Goal: Information Seeking & Learning: Check status

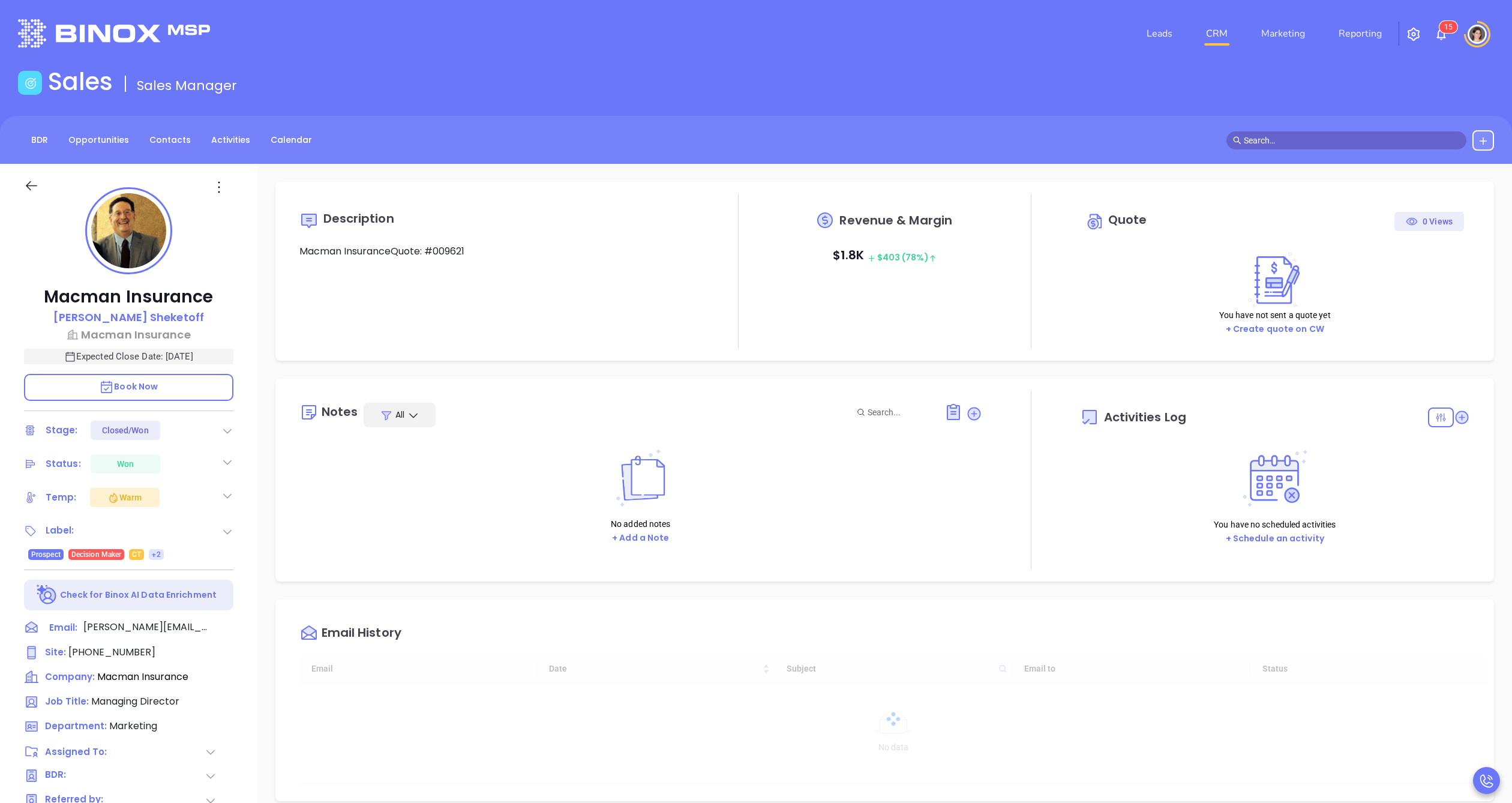
type input "[DATE]"
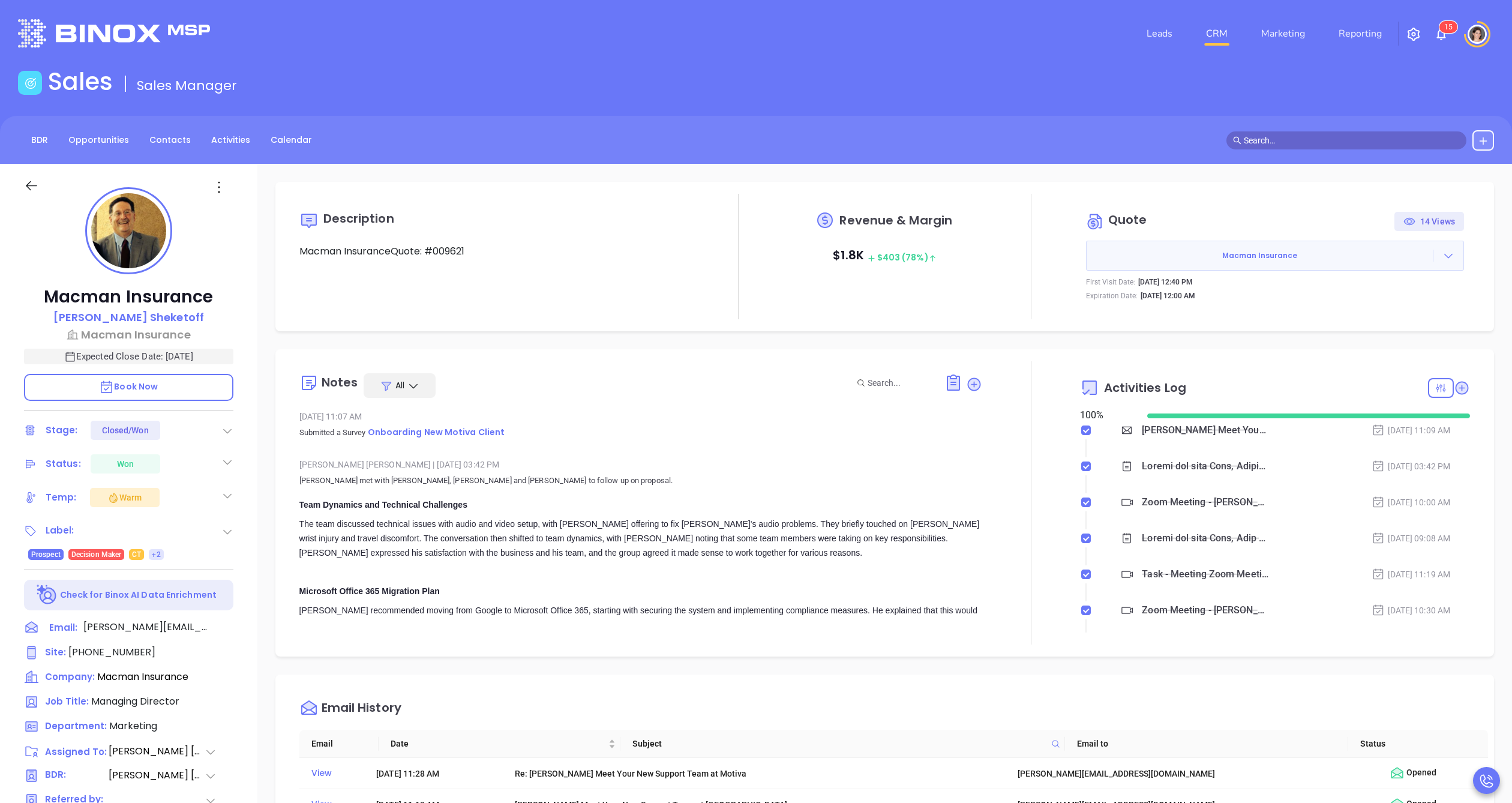
type input "[PERSON_NAME]"
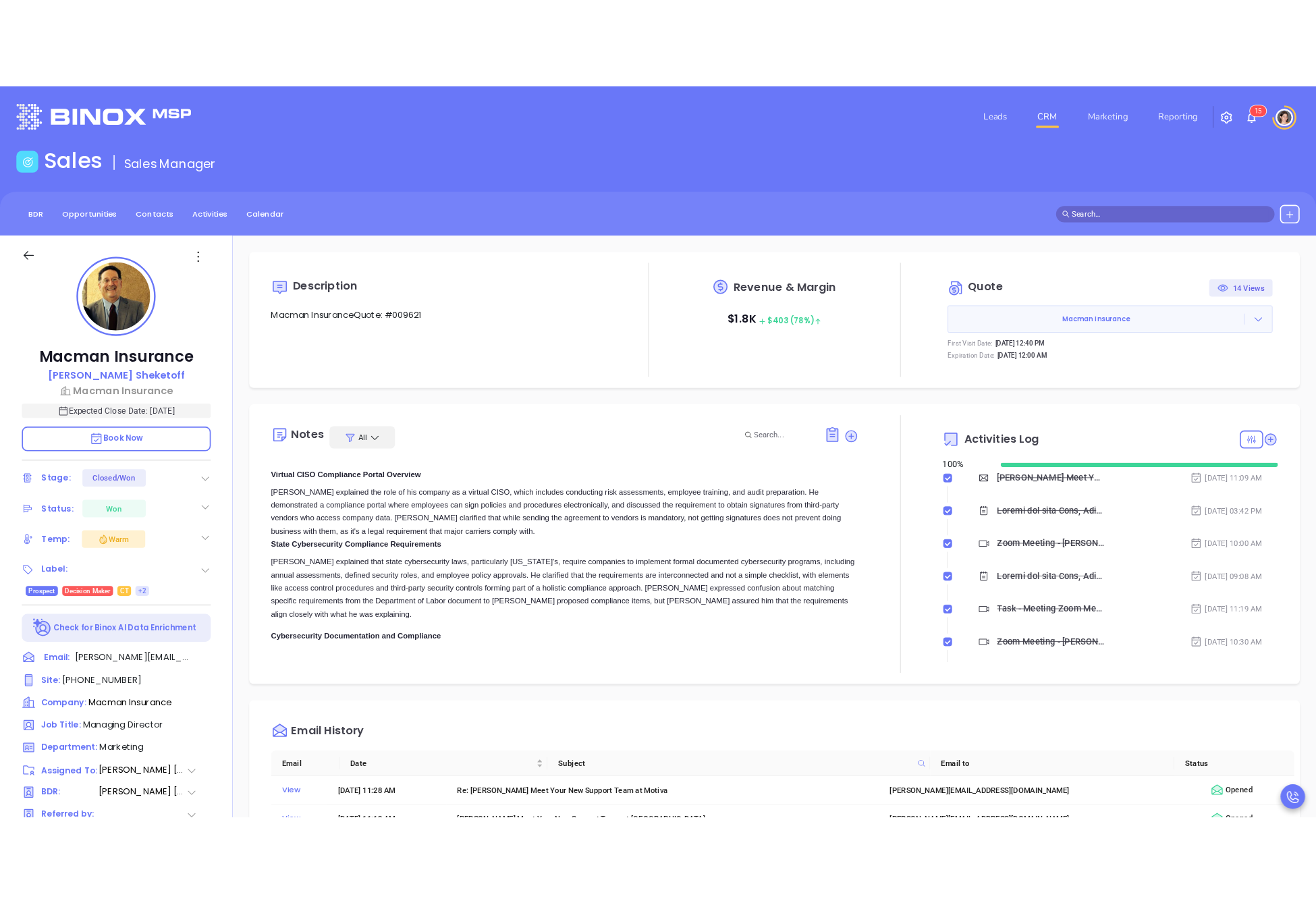
scroll to position [0, 0]
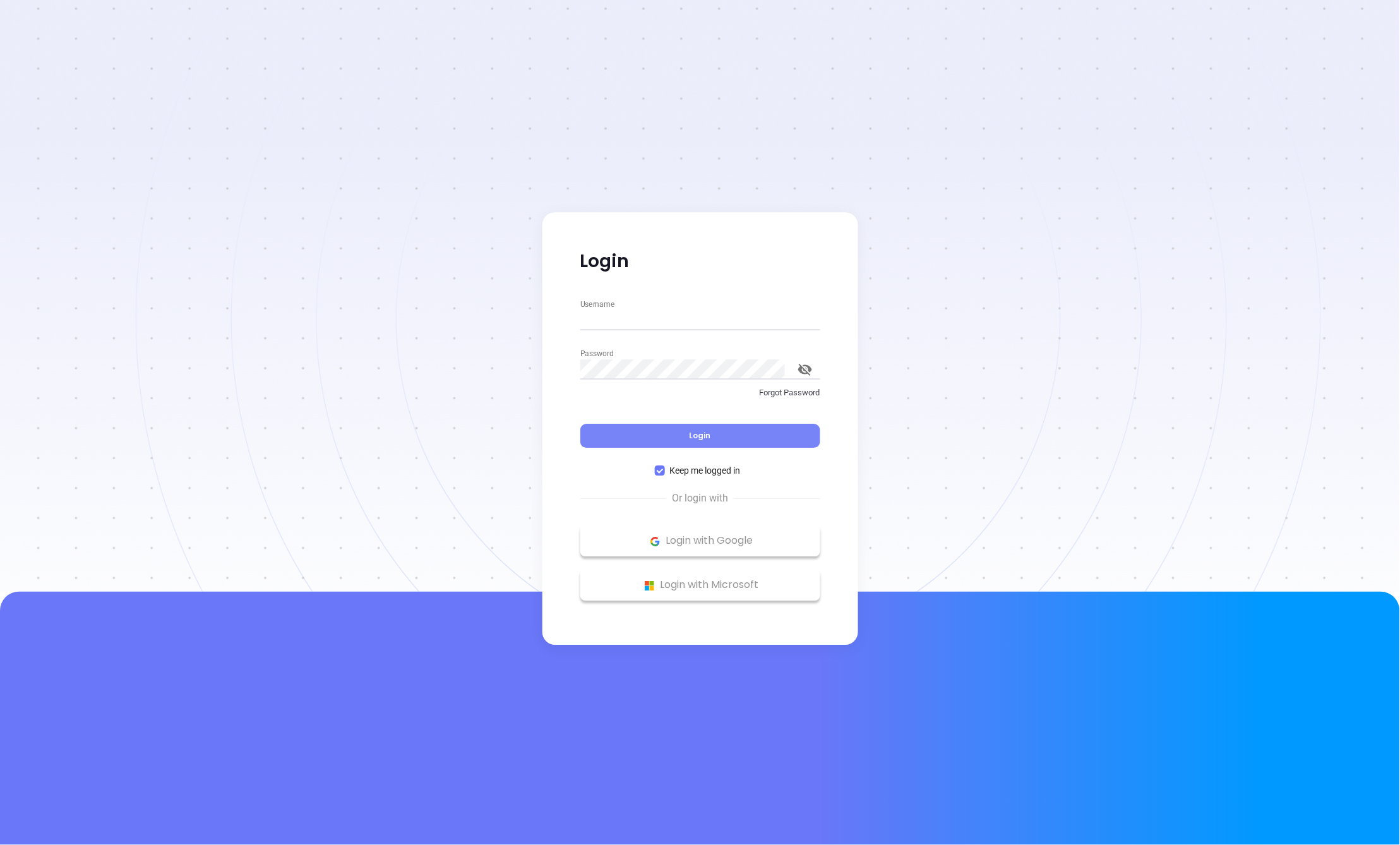
type input "[PERSON_NAME][EMAIL_ADDRESS][DOMAIN_NAME]"
click at [641, 436] on button "Login" at bounding box center [700, 436] width 240 height 24
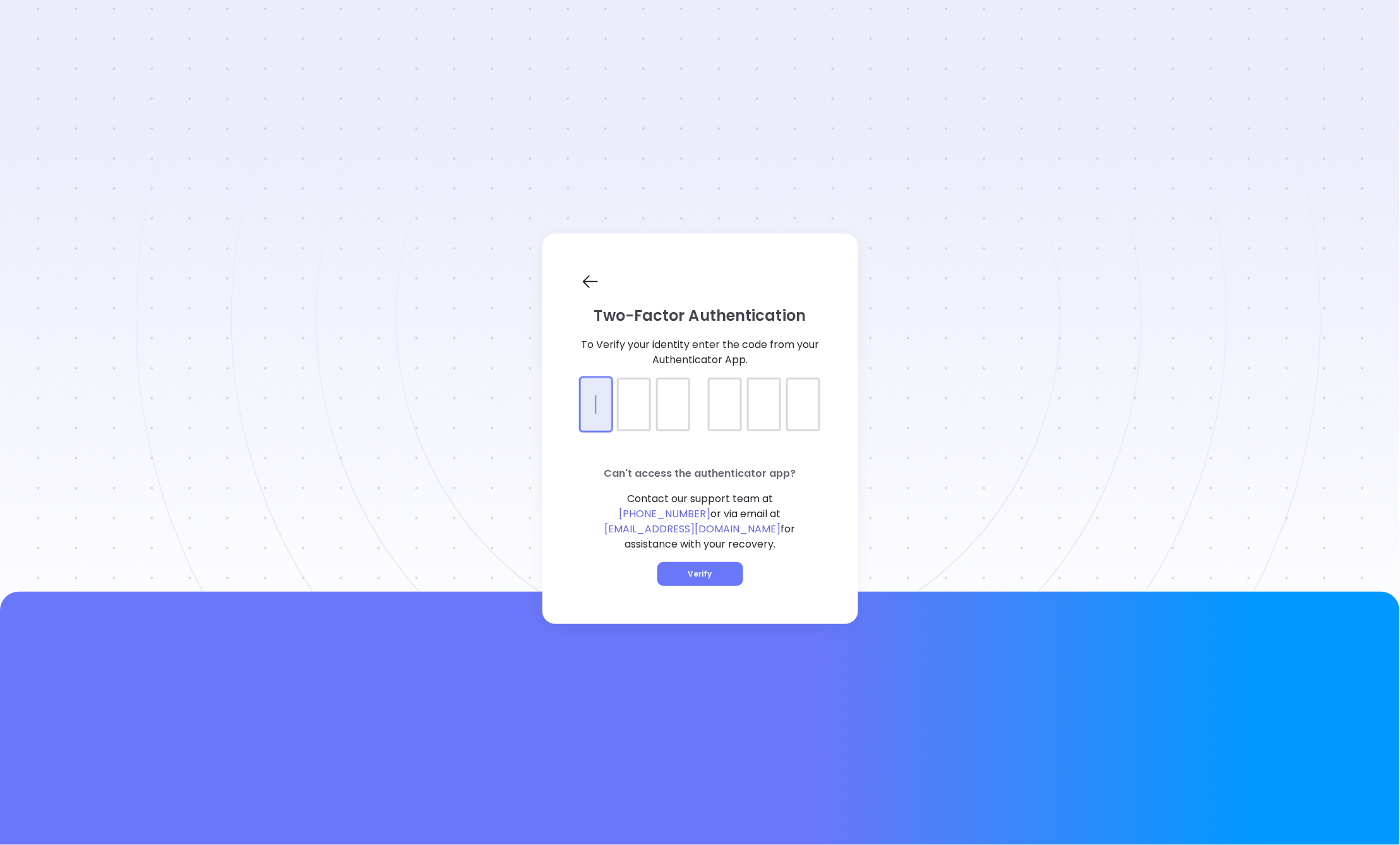
click at [591, 406] on div at bounding box center [700, 393] width 240 height 31
click at [694, 572] on button "Verify" at bounding box center [700, 574] width 86 height 24
click at [343, 374] on div at bounding box center [700, 296] width 1400 height 591
click at [716, 567] on button "Verify" at bounding box center [700, 574] width 86 height 24
click at [599, 420] on div "0" at bounding box center [598, 404] width 34 height 54
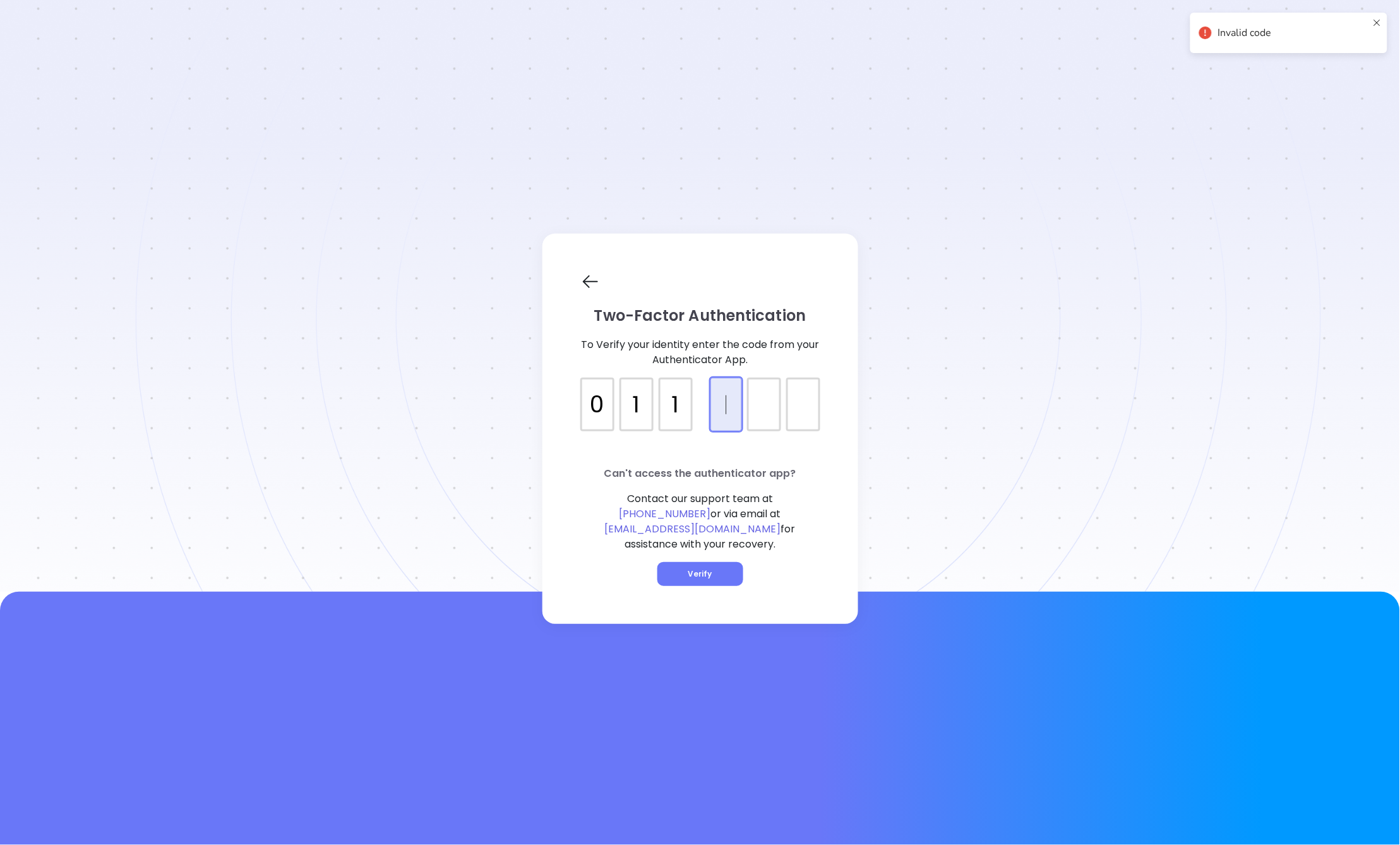
type input "0"
type input "7"
type input "342987"
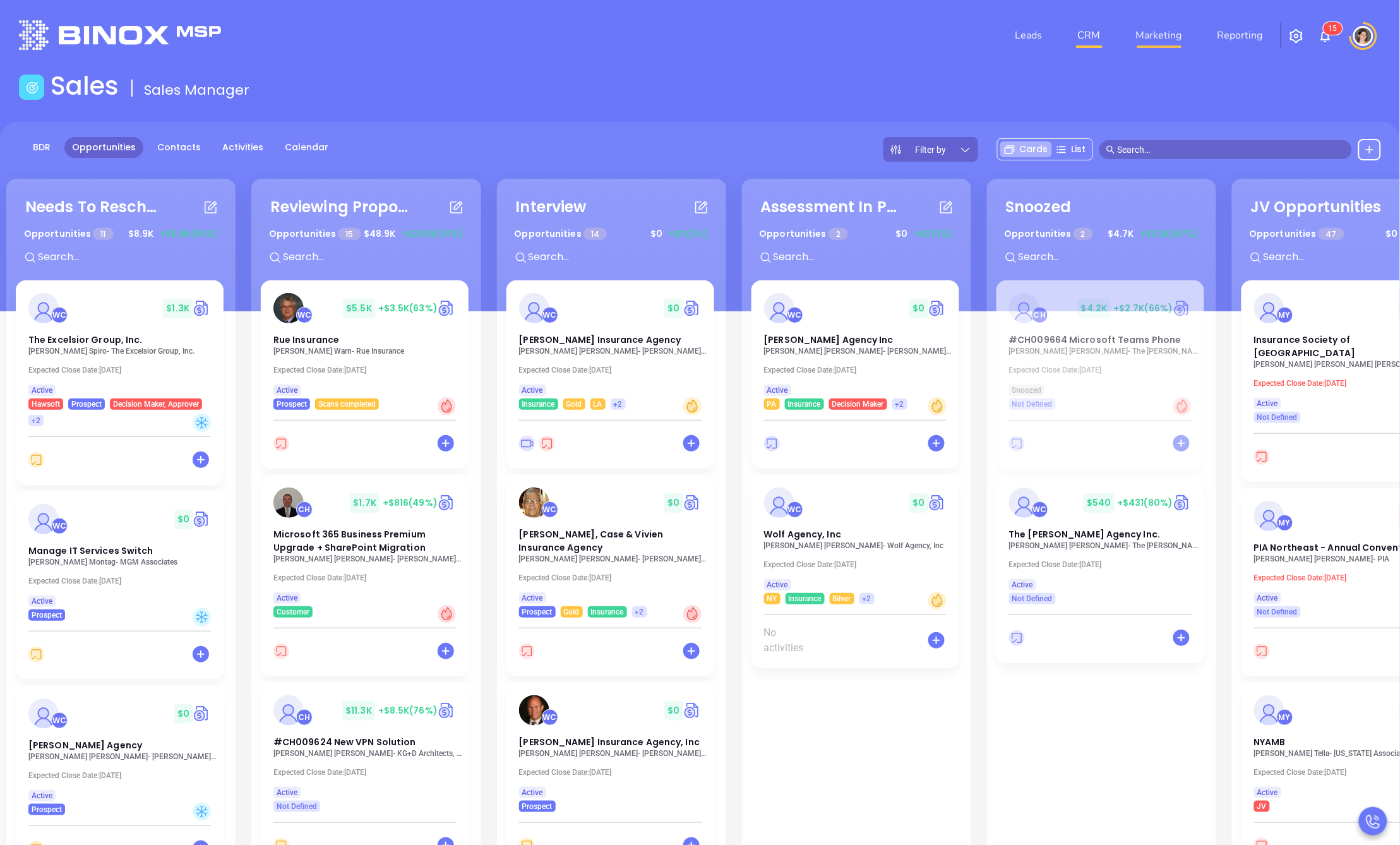
click at [1163, 45] on link "Marketing" at bounding box center [1159, 35] width 56 height 25
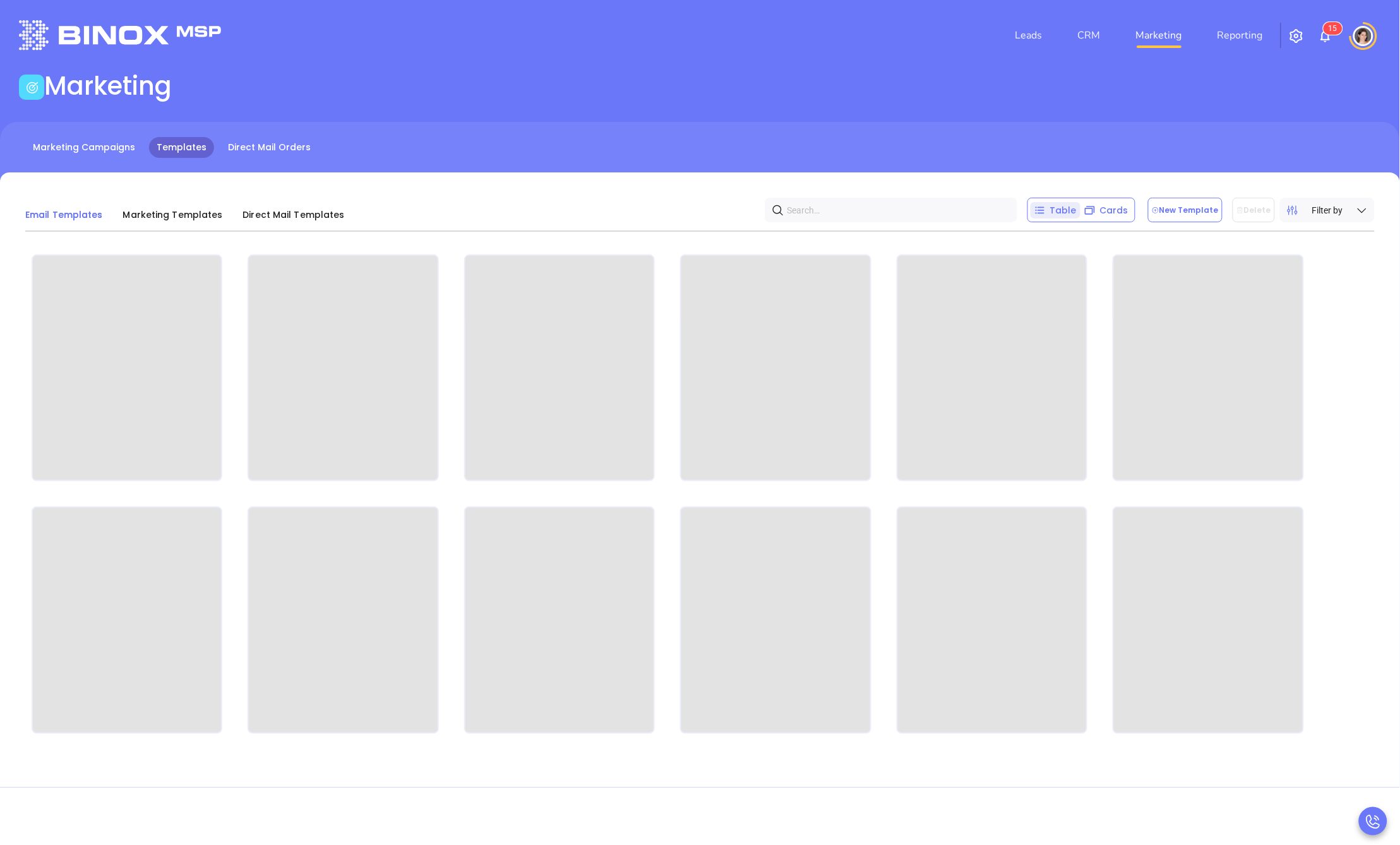
click at [1175, 36] on link "Marketing" at bounding box center [1159, 35] width 56 height 25
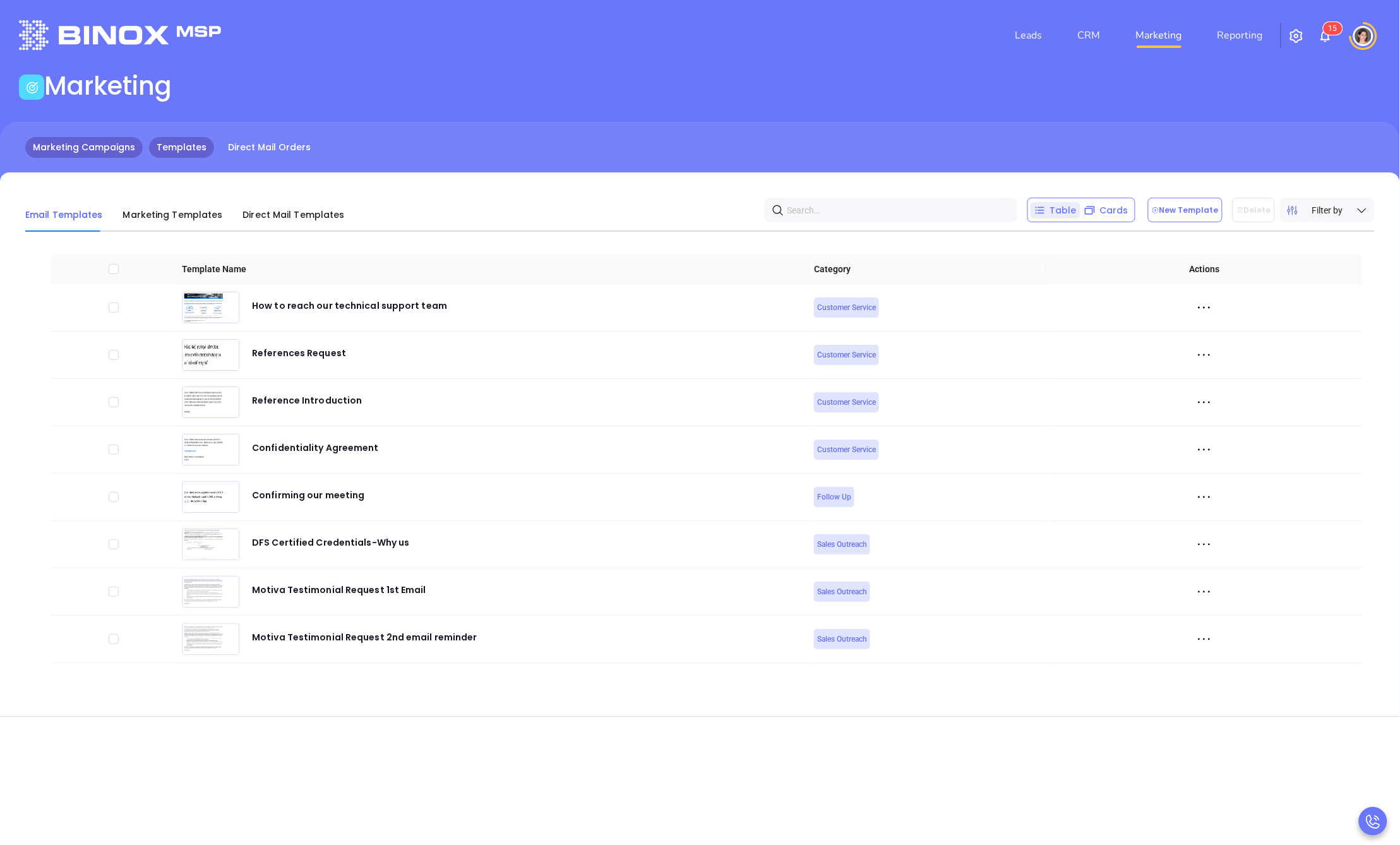
click at [95, 156] on link "Marketing Campaigns" at bounding box center [83, 147] width 117 height 21
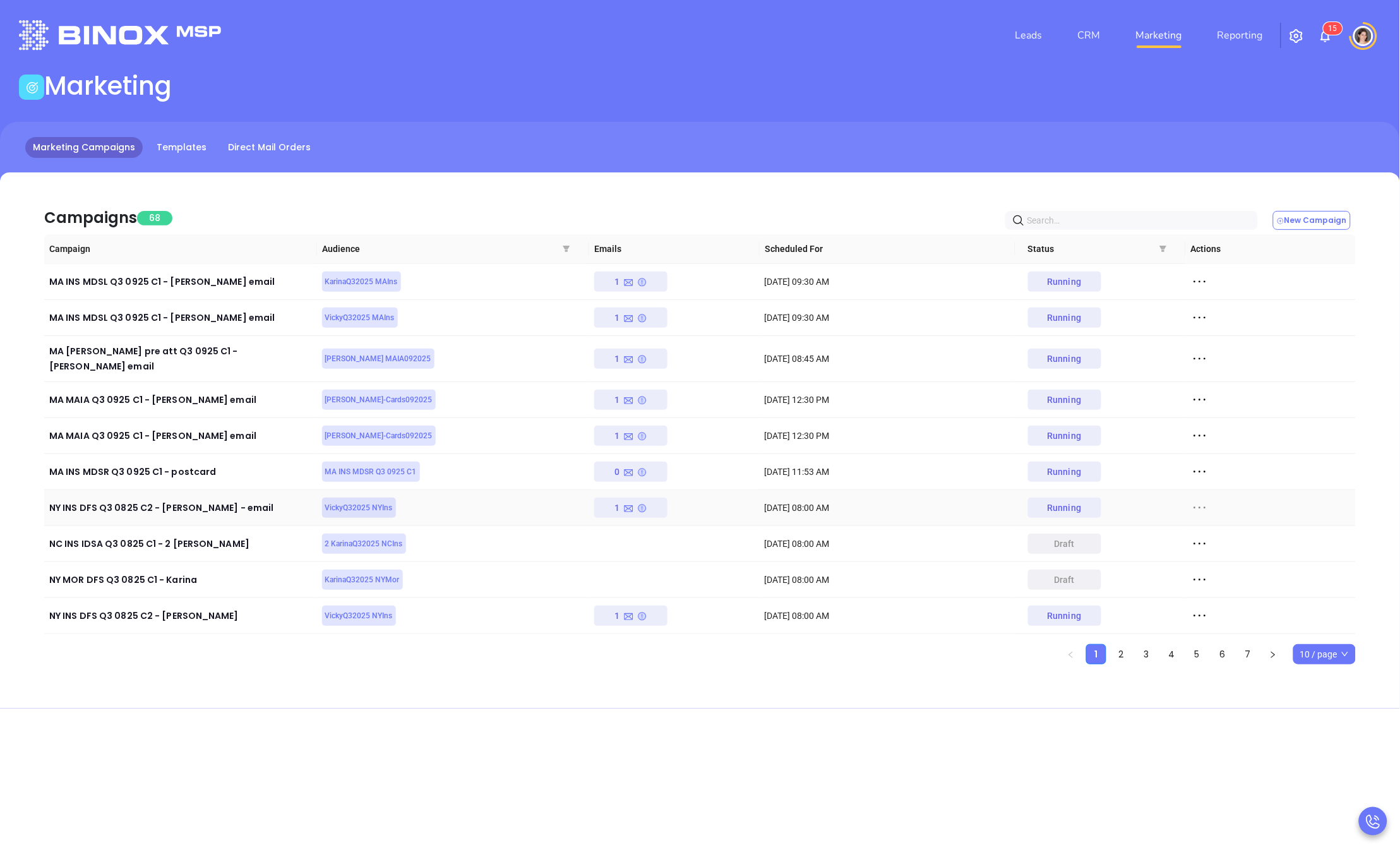
click at [1195, 507] on icon at bounding box center [1200, 508] width 12 height 2
click at [1221, 517] on div "View Report" at bounding box center [1258, 521] width 115 height 13
click at [1200, 607] on icon at bounding box center [1199, 615] width 19 height 19
click at [1210, 627] on div "View Report" at bounding box center [1258, 628] width 115 height 13
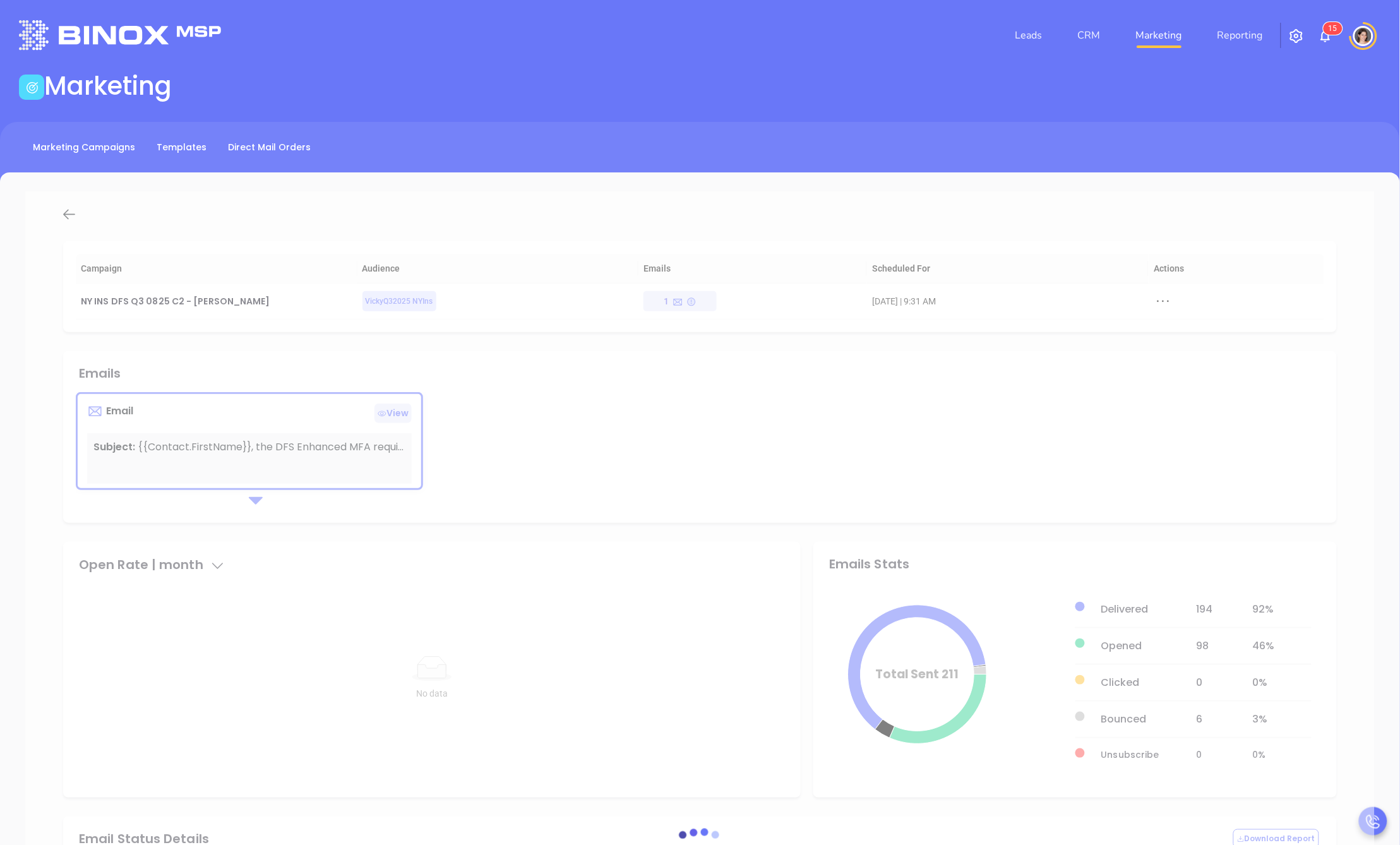
click at [438, 364] on div at bounding box center [700, 842] width 1349 height 1302
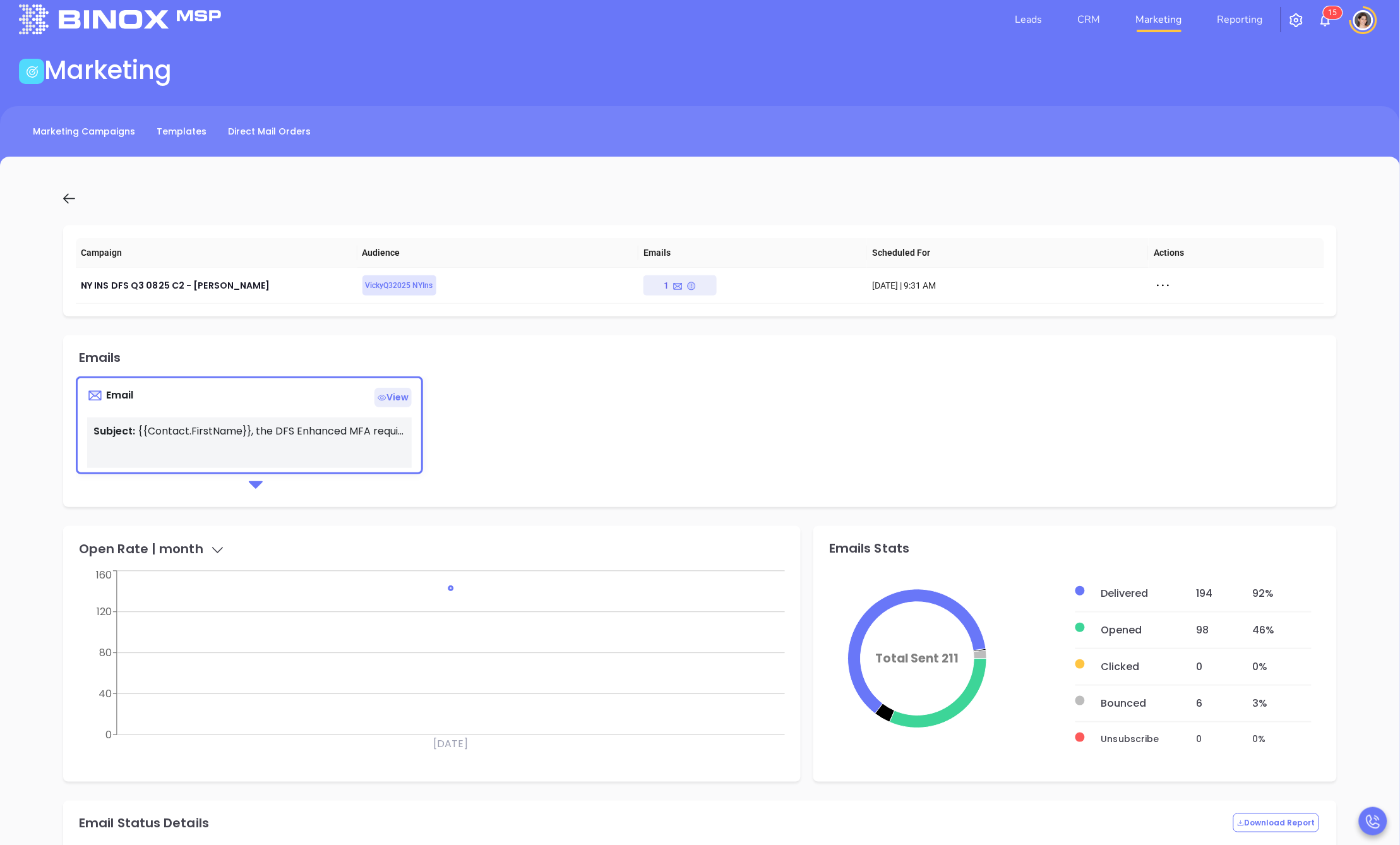
scroll to position [21, 0]
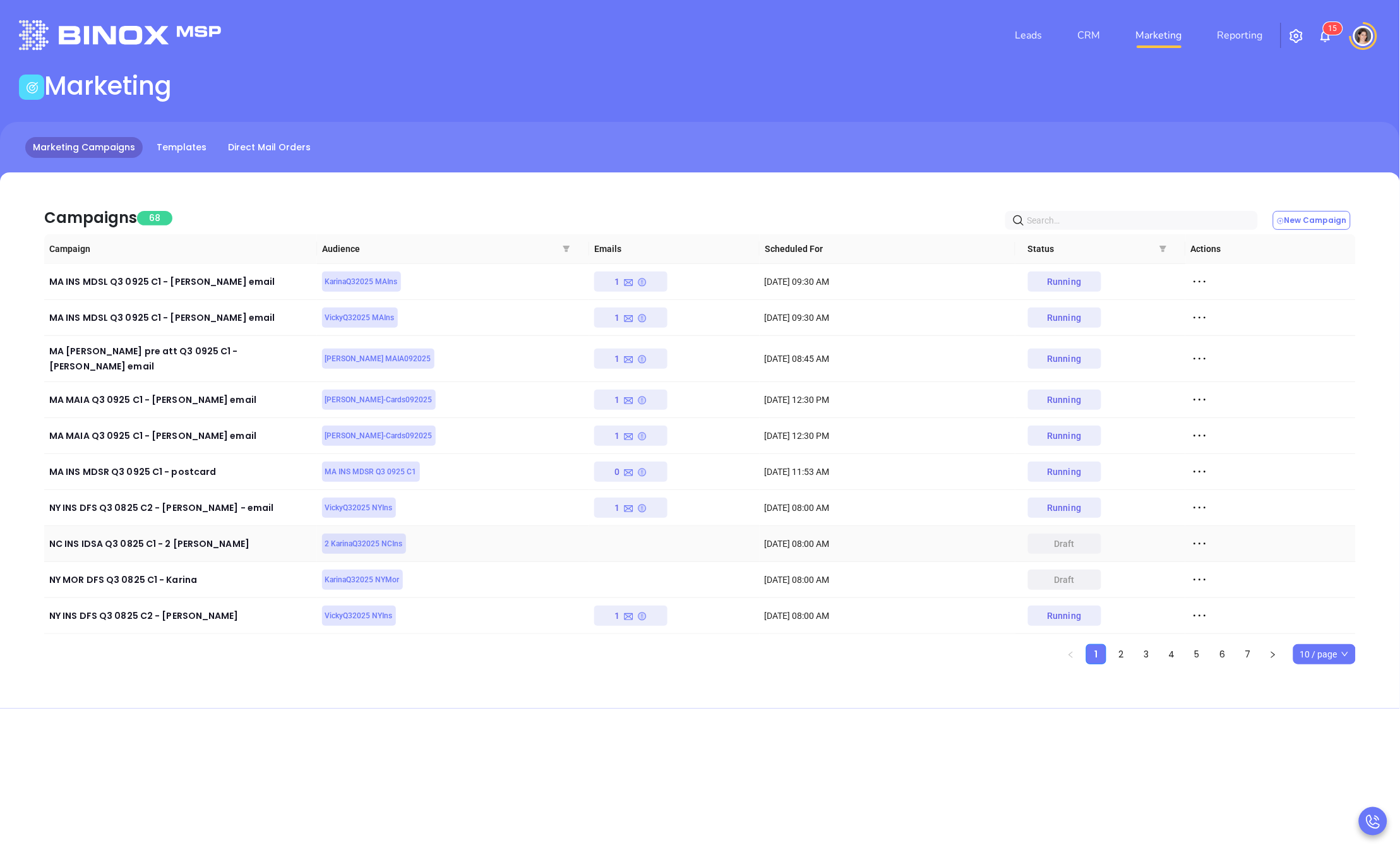
click at [1208, 534] on icon at bounding box center [1199, 543] width 19 height 19
click at [895, 736] on div "Leads CRM Marketing Reporting 1 5 Financial Leads Leads Marketing Marketing Cam…" at bounding box center [700, 422] width 1400 height 845
click at [883, 727] on div "Leads CRM Marketing Reporting 1 5 Financial Leads Leads Marketing Marketing Cam…" at bounding box center [700, 422] width 1400 height 845
click at [1125, 644] on link "2" at bounding box center [1122, 654] width 19 height 19
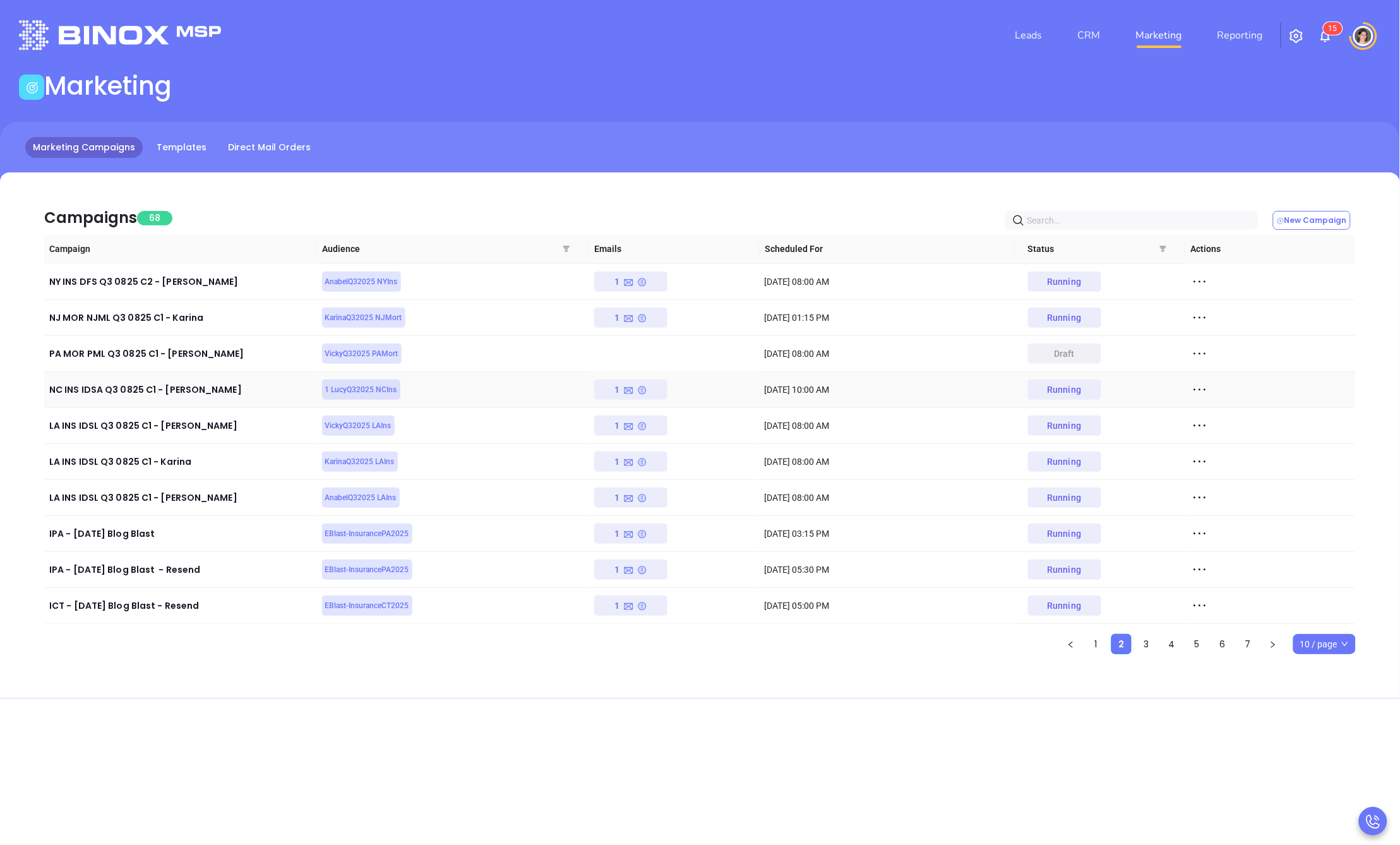
click at [1201, 389] on icon at bounding box center [1199, 389] width 19 height 19
click at [1251, 409] on div "View Report" at bounding box center [1258, 412] width 115 height 13
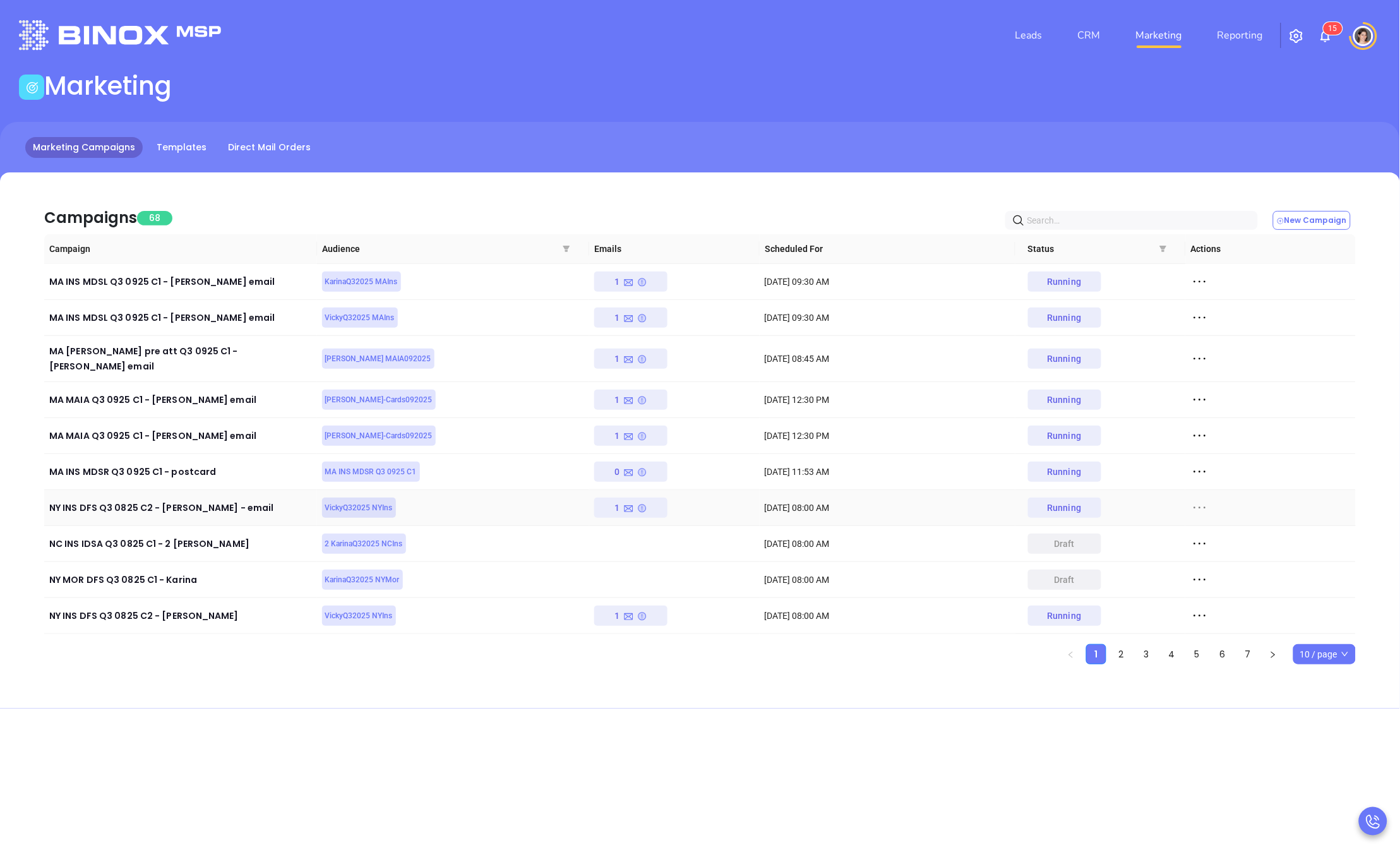
click at [1200, 507] on icon at bounding box center [1200, 508] width 12 height 2
click at [1208, 521] on icon at bounding box center [1205, 521] width 9 height 9
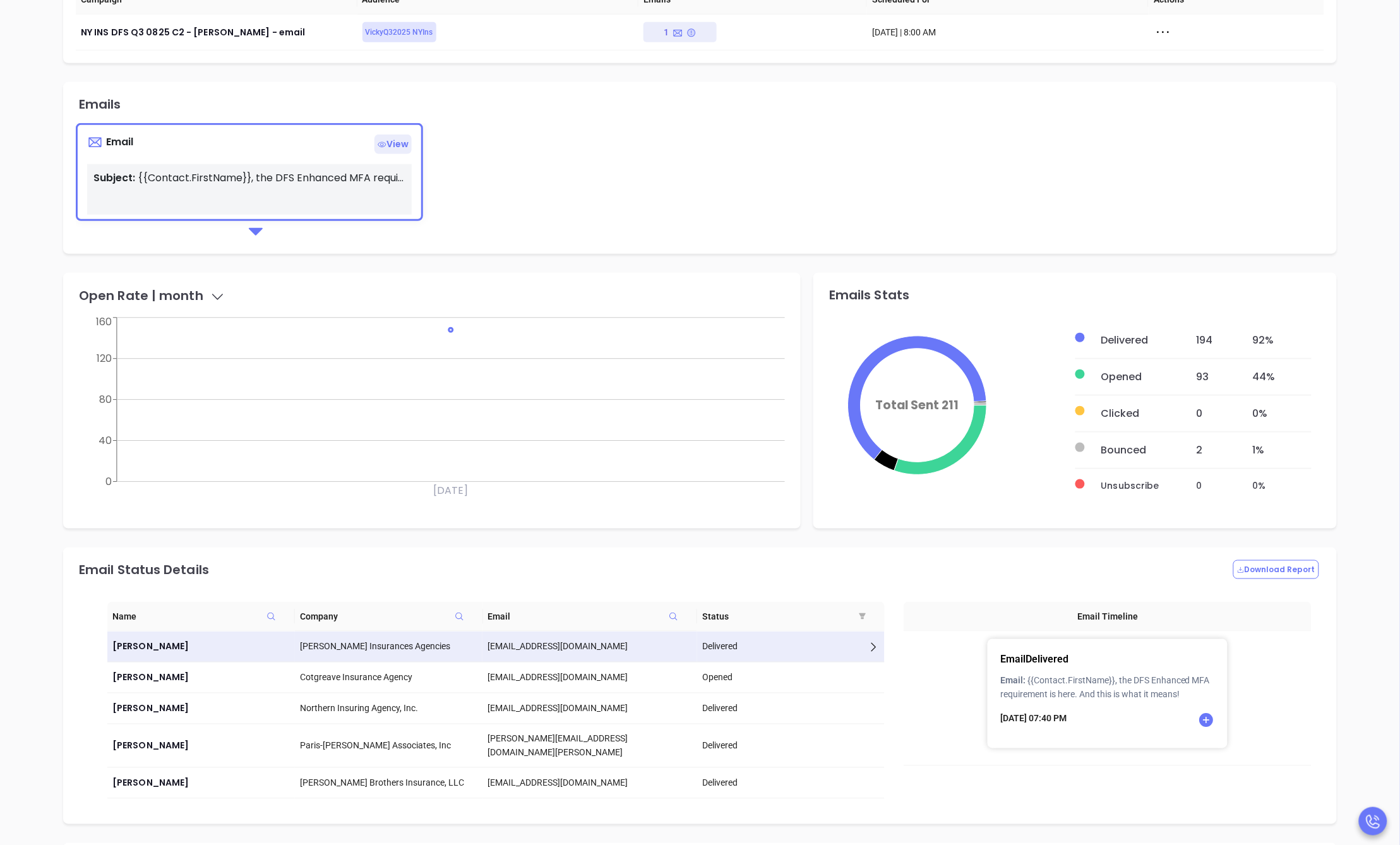
scroll to position [266, 0]
click at [239, 175] on p "Subject: {{Contact.FirstName}}, the DFS Enhanced MFA requirement is here. And t…" at bounding box center [249, 180] width 312 height 15
click at [369, 138] on p "Email View" at bounding box center [249, 147] width 325 height 19
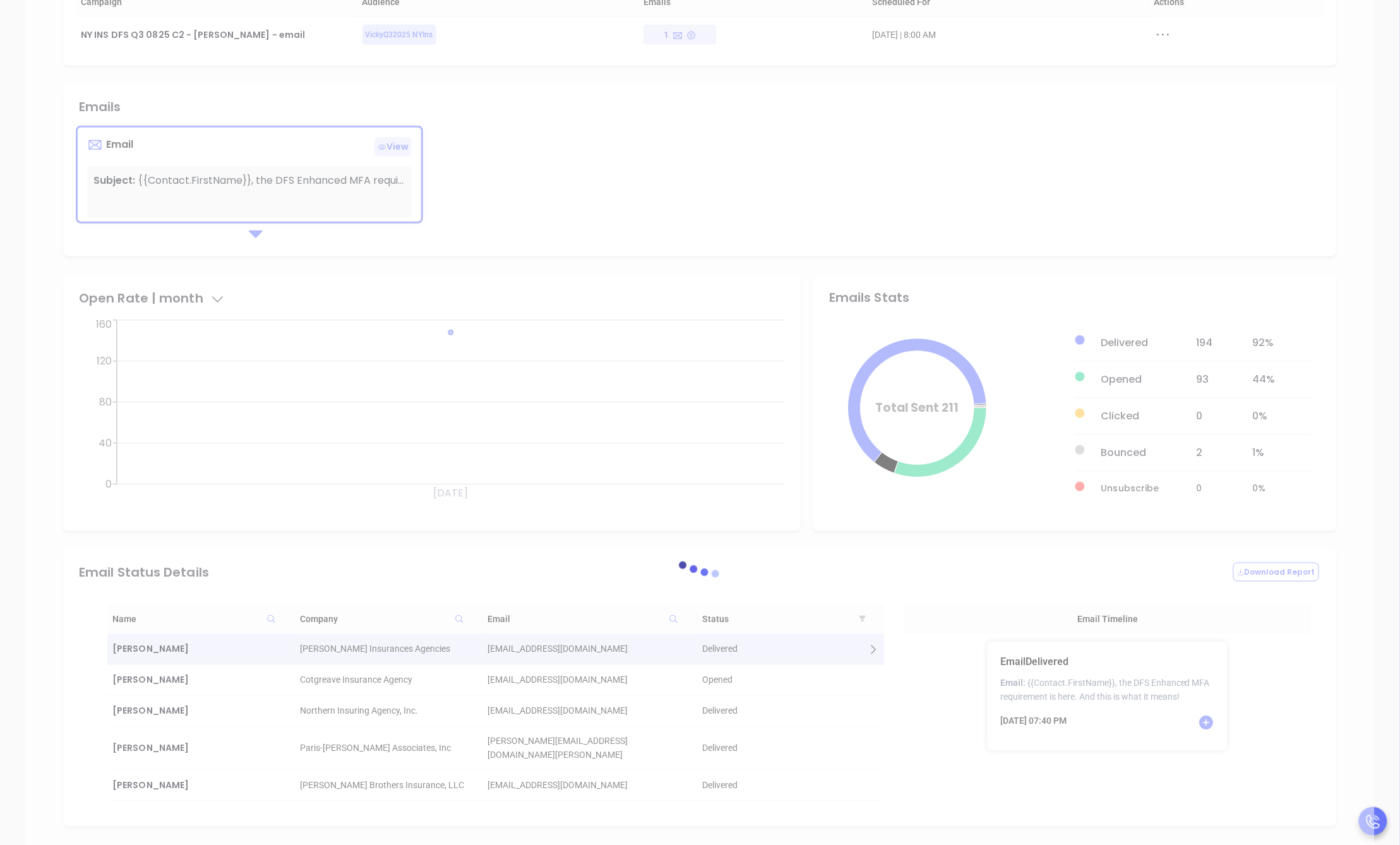
click at [413, 146] on div at bounding box center [700, 575] width 1349 height 1302
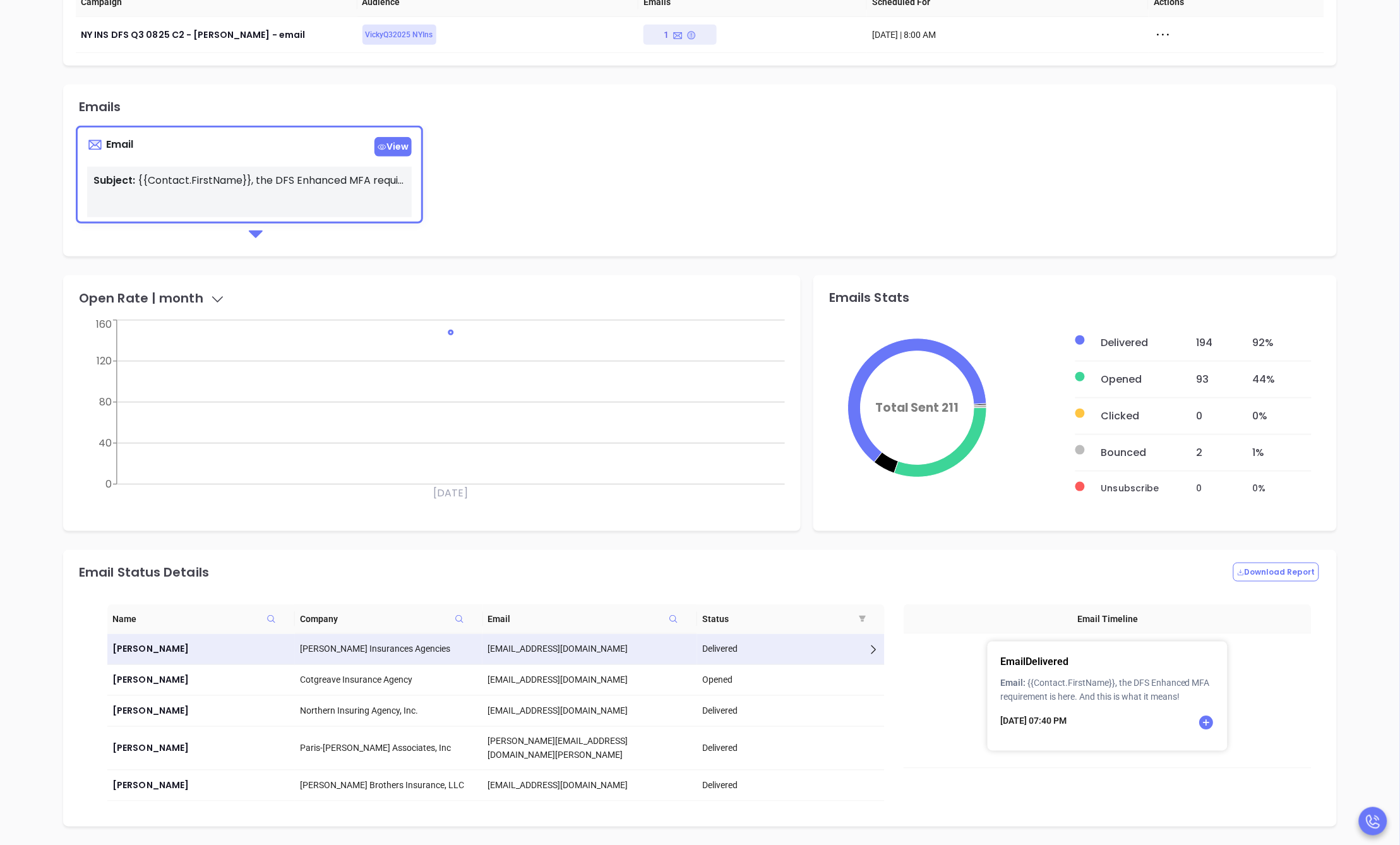
click at [395, 147] on span "View" at bounding box center [393, 147] width 37 height 19
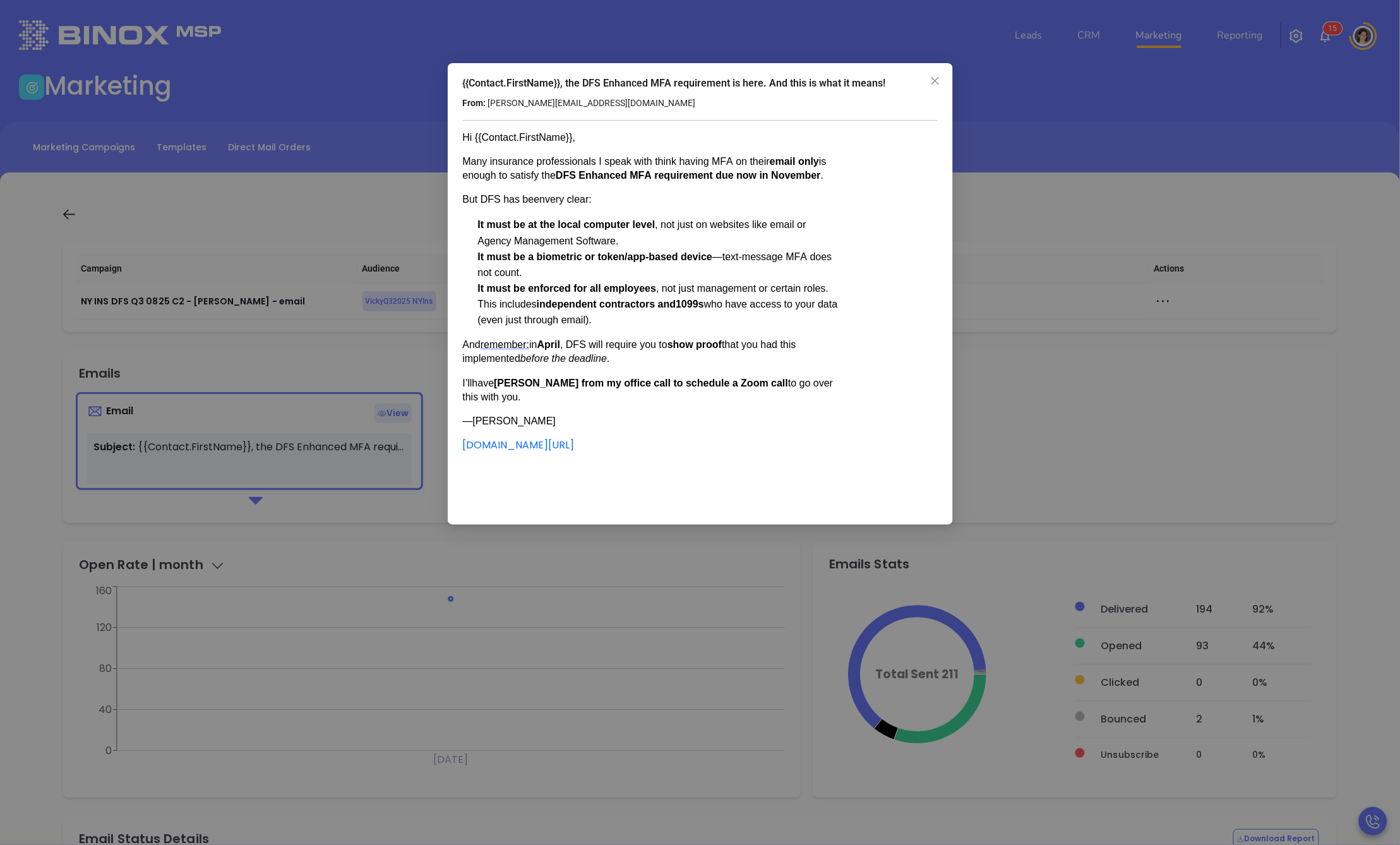
click at [1011, 407] on div "{{Contact.FirstName}}, the DFS Enhanced MFA requirement is here. And this is wh…" at bounding box center [700, 422] width 1400 height 845
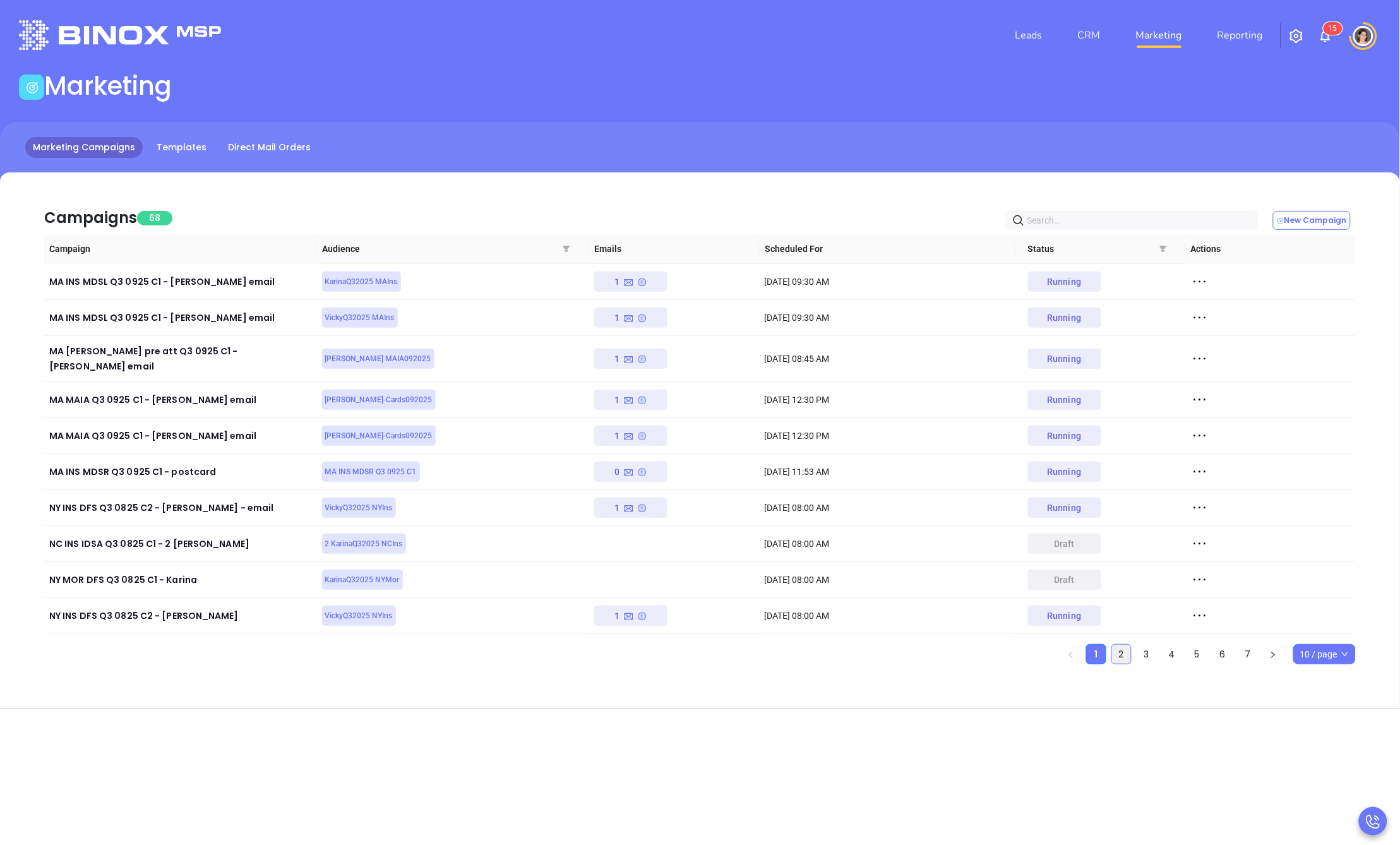
click at [1120, 644] on link "2" at bounding box center [1122, 654] width 19 height 19
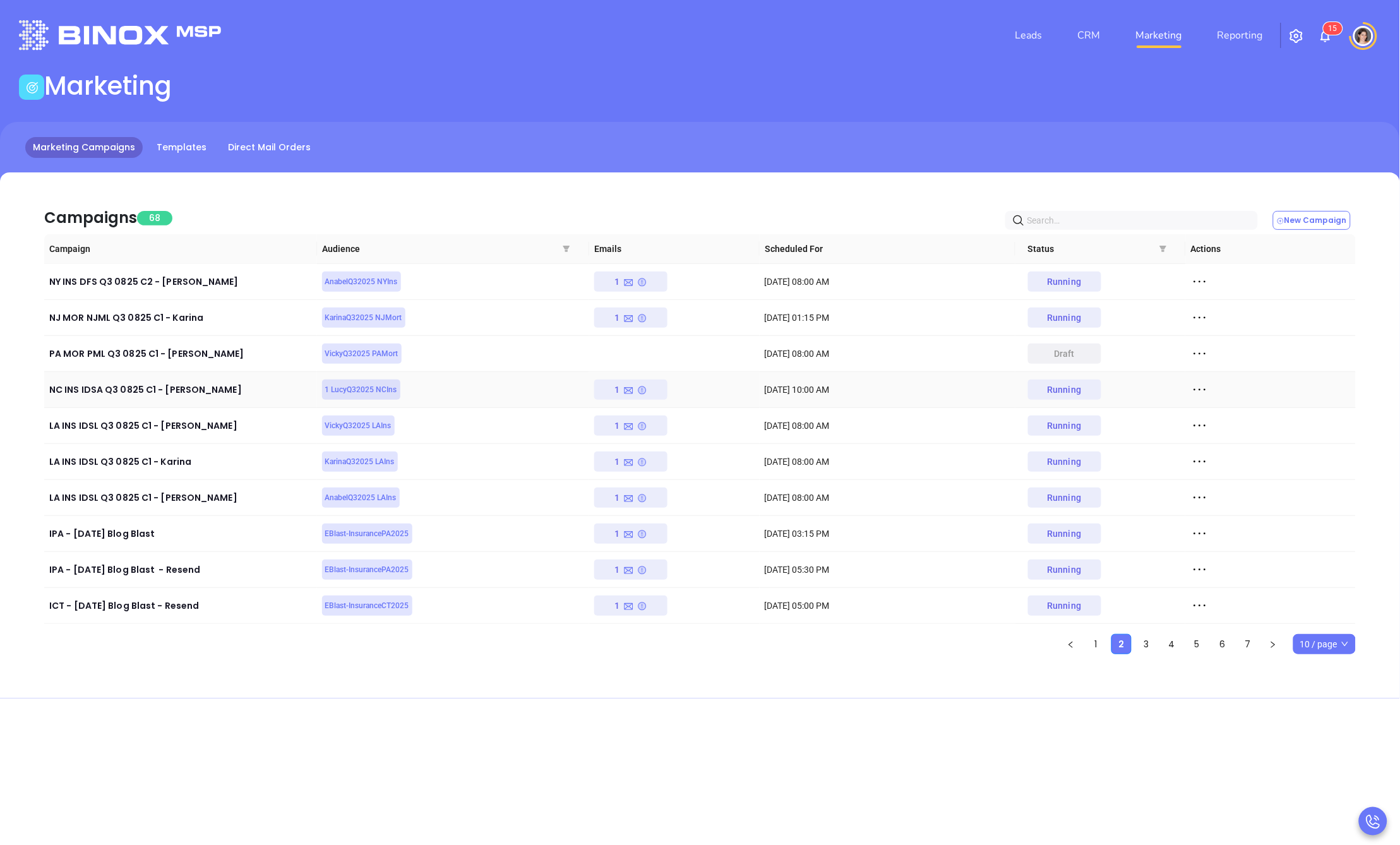
click at [1200, 384] on icon at bounding box center [1199, 389] width 19 height 19
click at [1204, 410] on icon at bounding box center [1205, 413] width 9 height 9
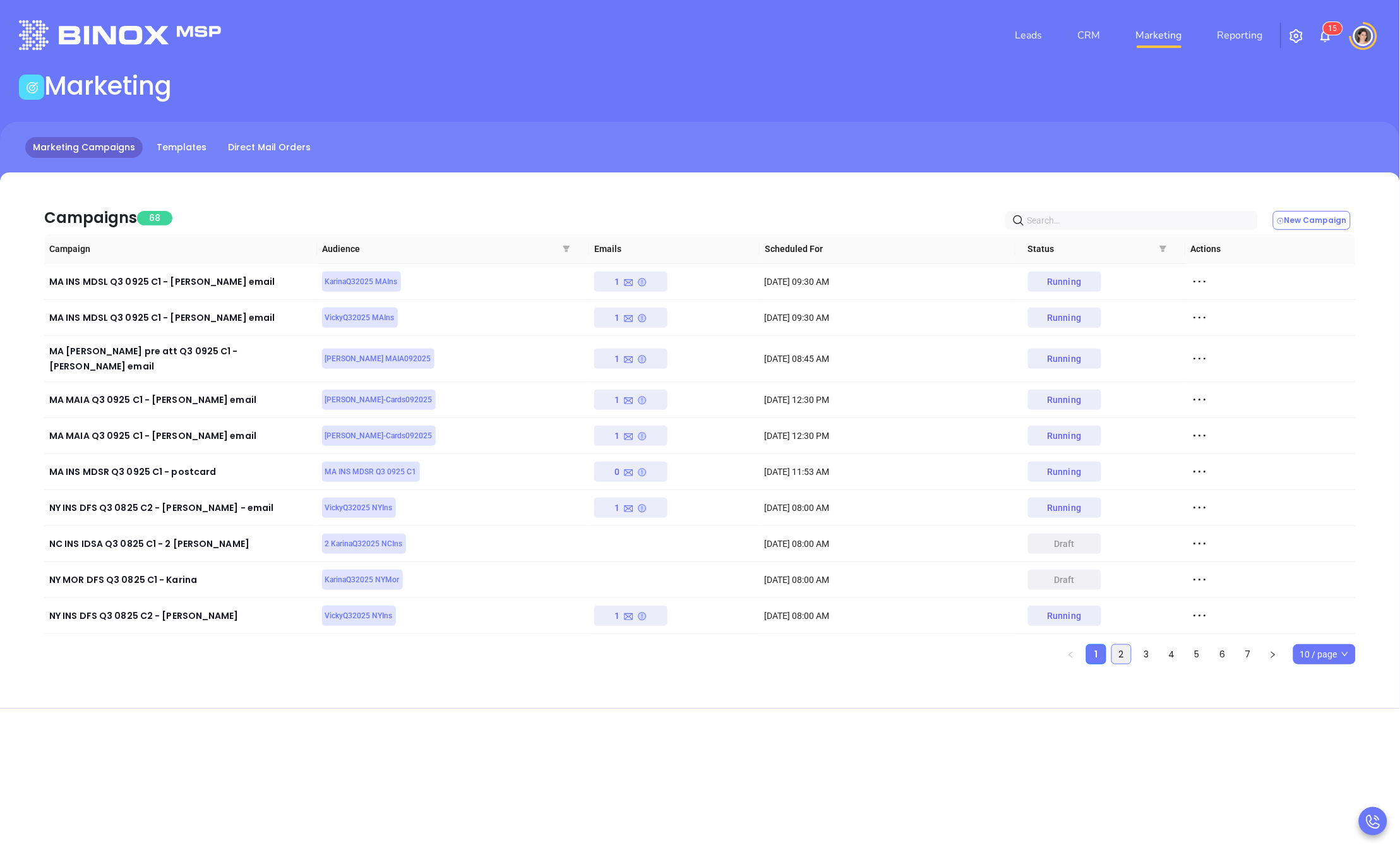
click at [1125, 644] on link "2" at bounding box center [1122, 654] width 19 height 19
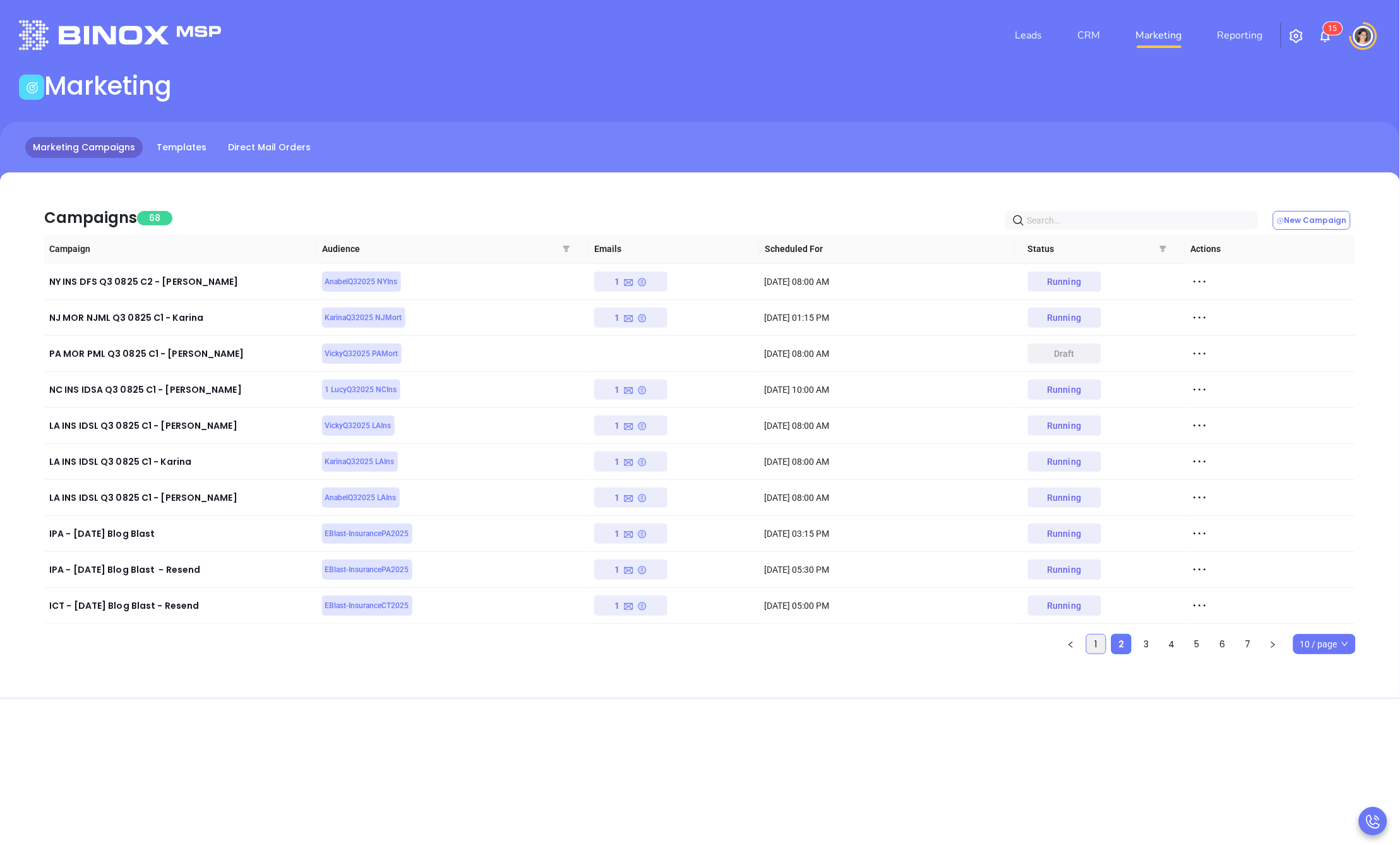
click at [1093, 646] on link "1" at bounding box center [1097, 644] width 19 height 19
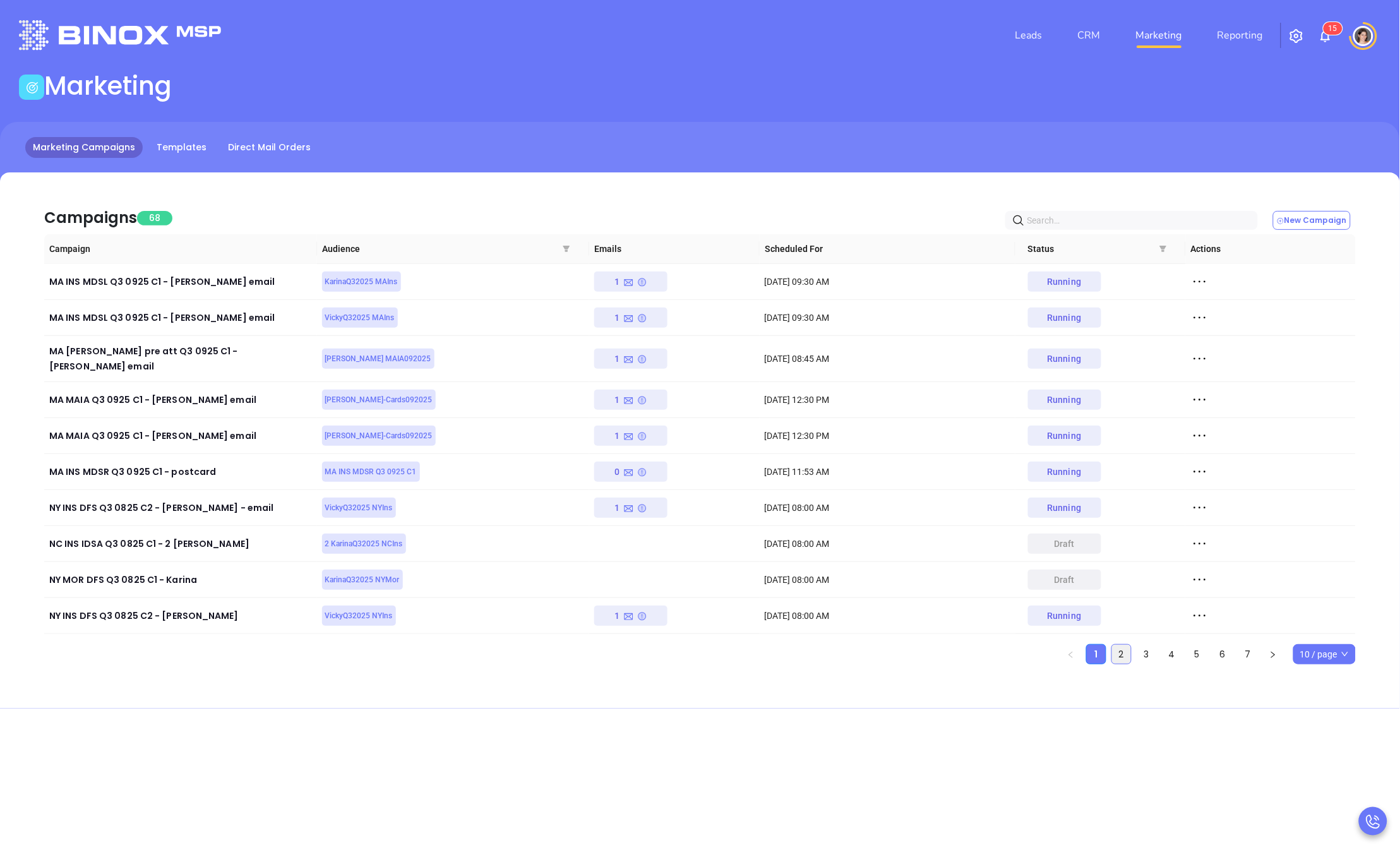
click at [1120, 649] on link "2" at bounding box center [1122, 654] width 19 height 19
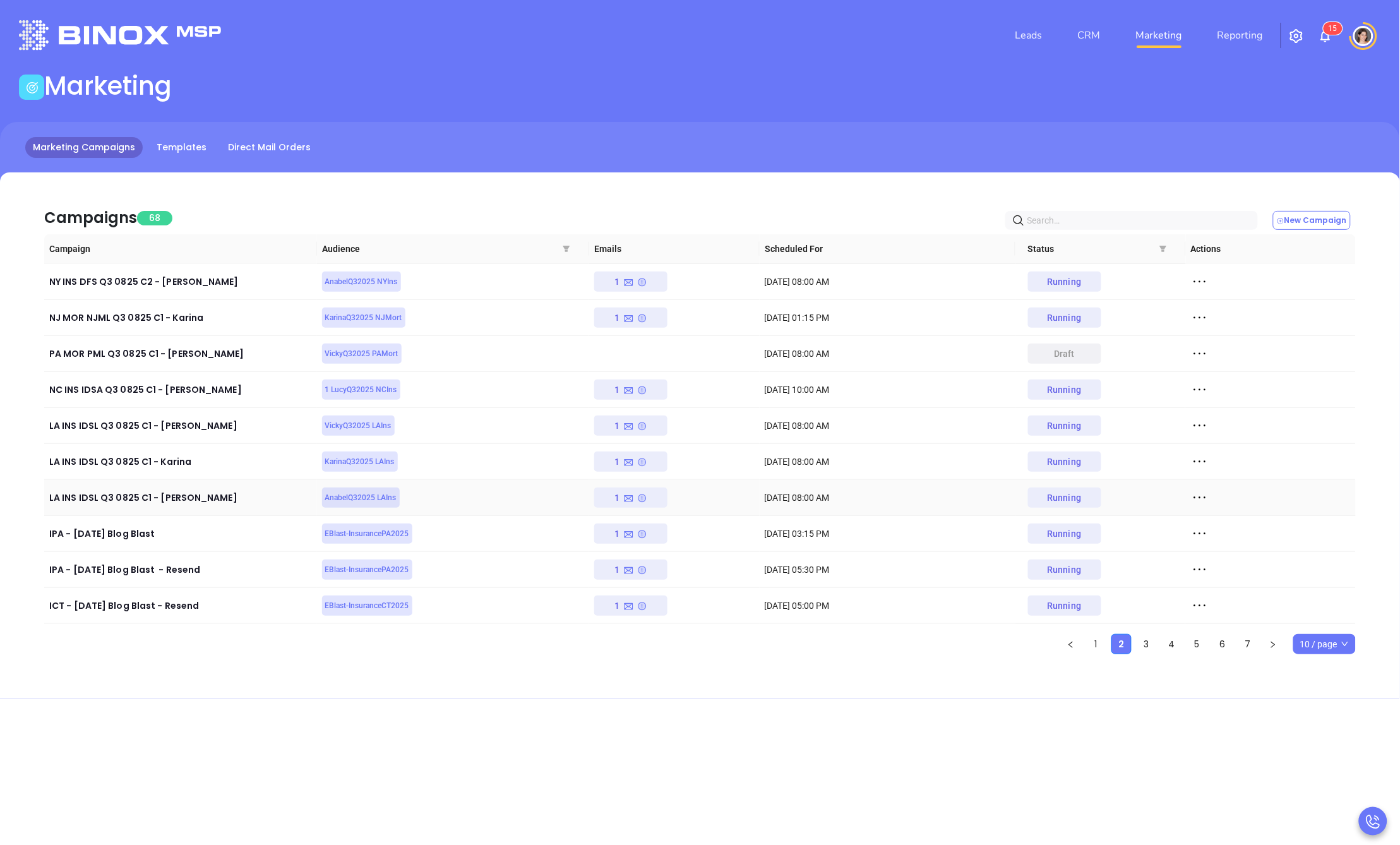
click at [1206, 495] on icon at bounding box center [1199, 497] width 19 height 19
click at [1220, 517] on div "View Report" at bounding box center [1258, 521] width 115 height 13
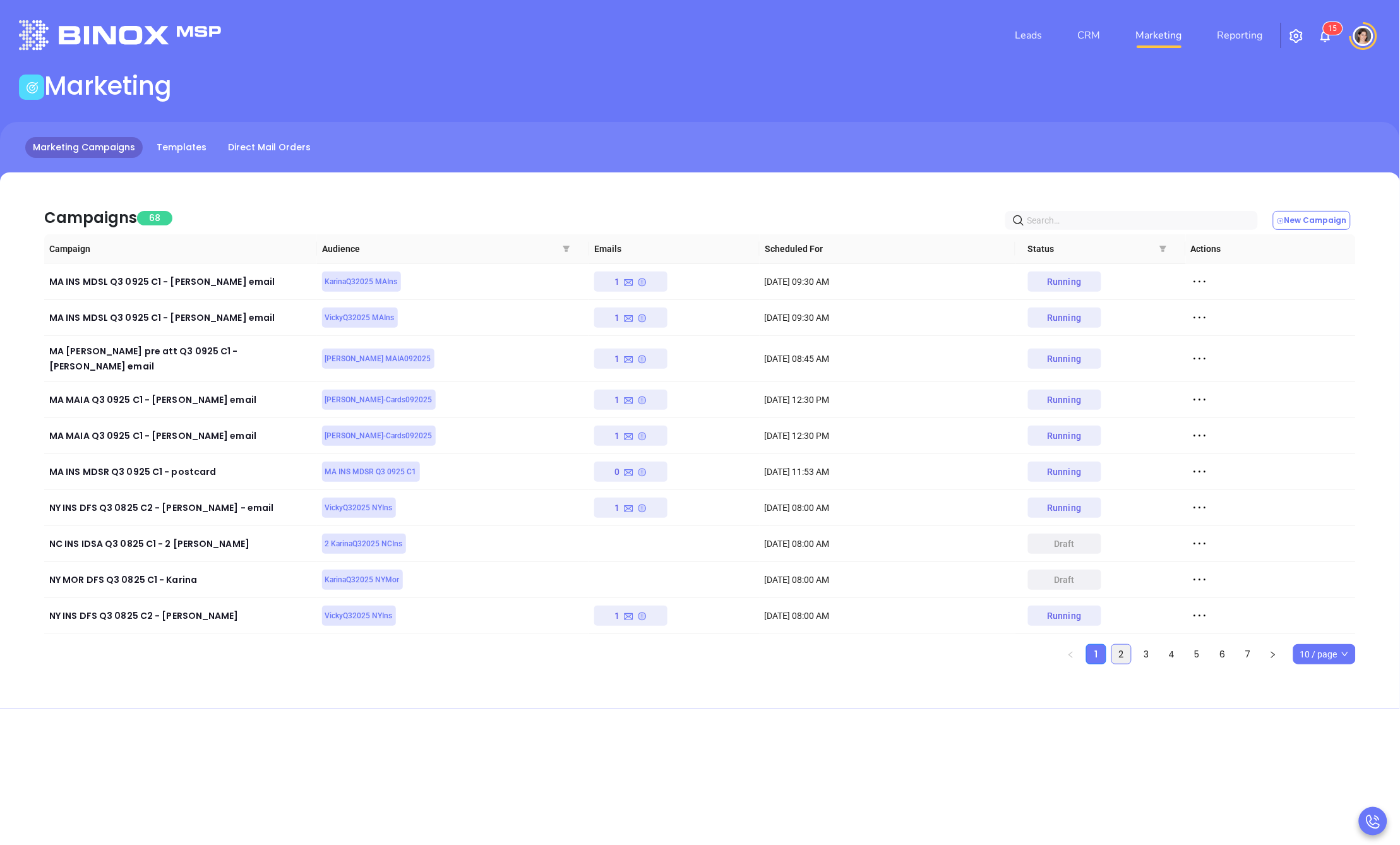
click at [1124, 644] on li "2" at bounding box center [1122, 654] width 20 height 20
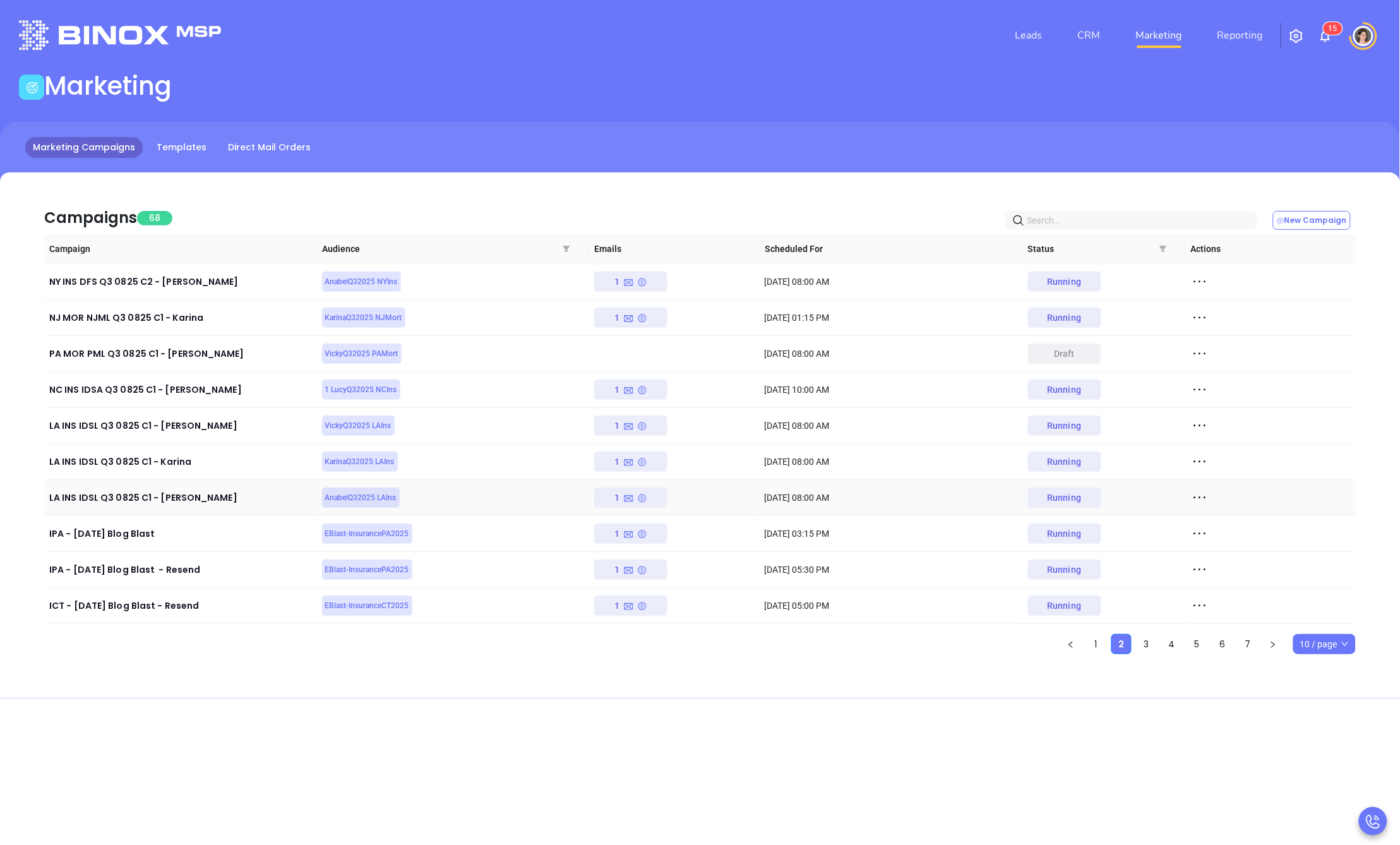
click at [1198, 495] on icon at bounding box center [1199, 497] width 19 height 19
click at [1219, 523] on div "View Report" at bounding box center [1258, 521] width 115 height 13
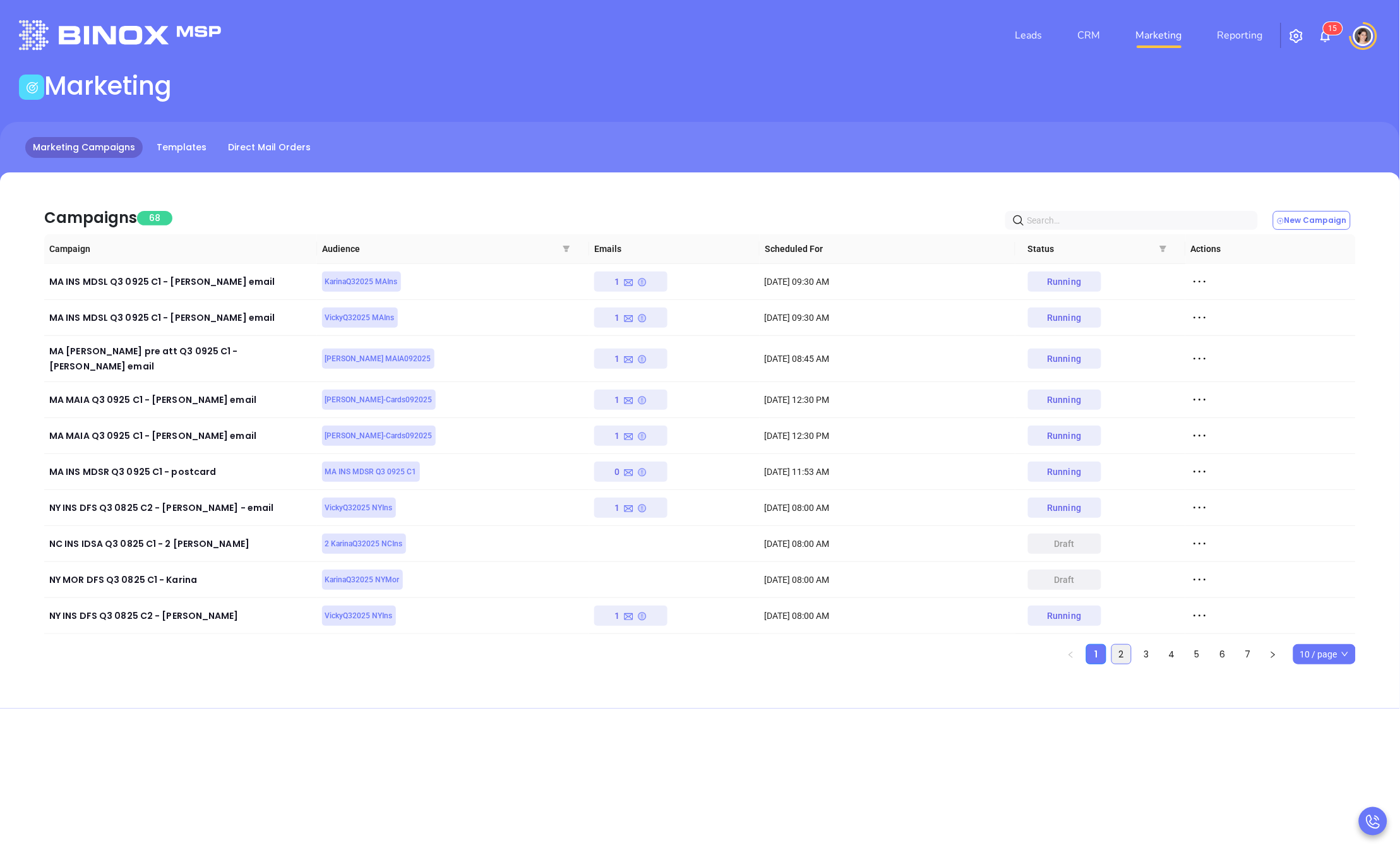
click at [1118, 644] on link "2" at bounding box center [1122, 654] width 19 height 19
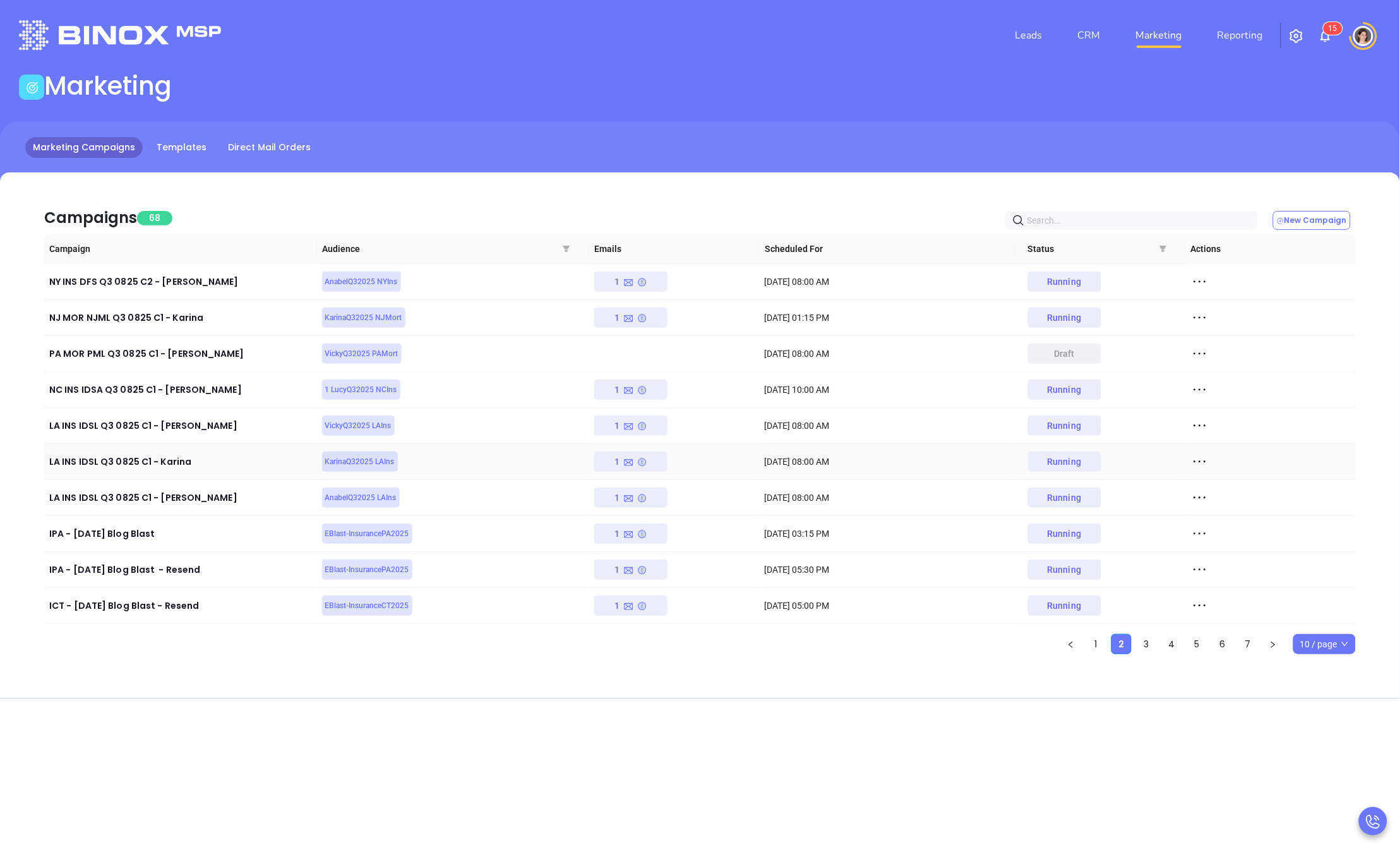
click at [1199, 463] on icon at bounding box center [1199, 462] width 19 height 19
click at [1212, 481] on div "View Report" at bounding box center [1258, 484] width 115 height 13
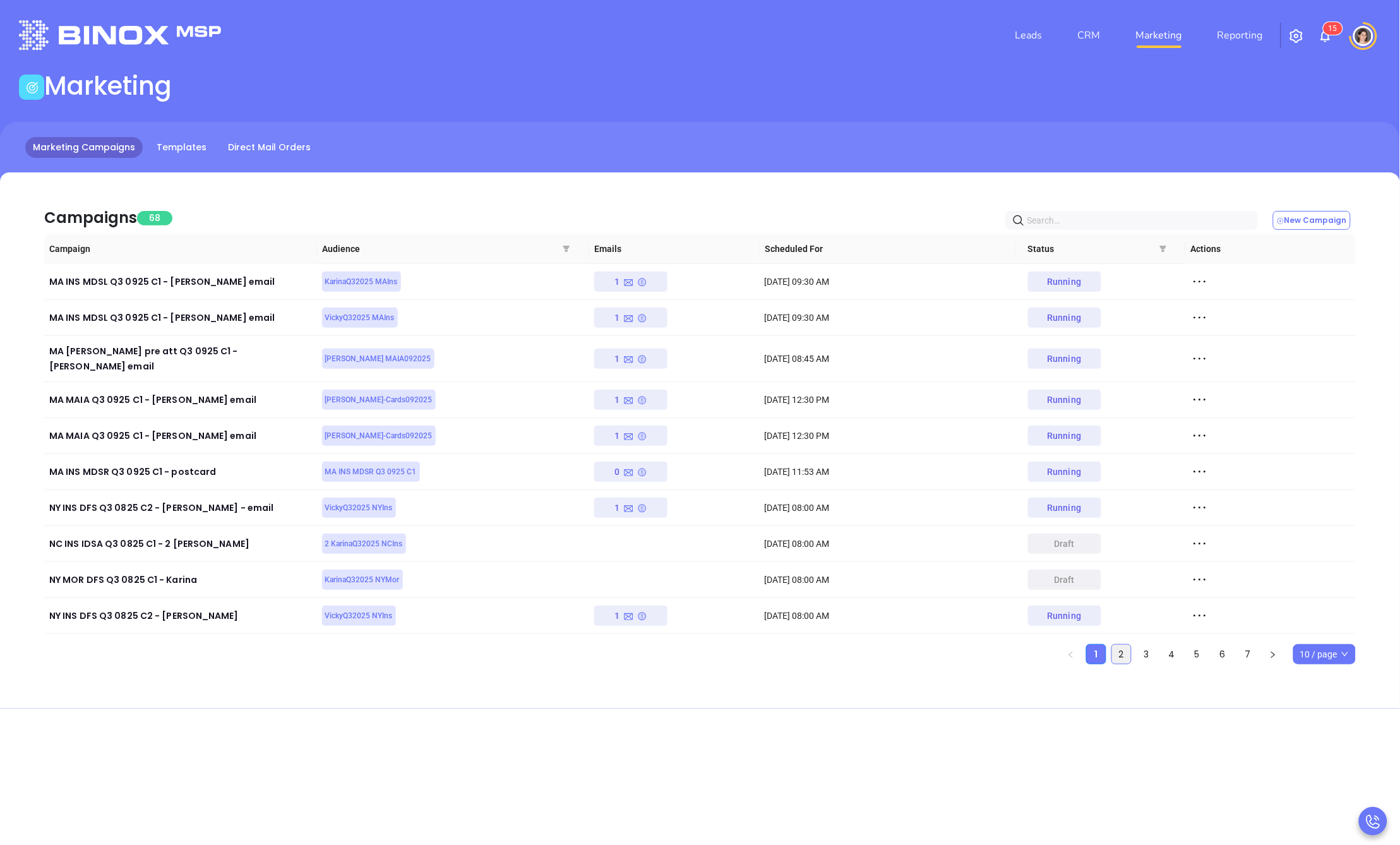
click at [1126, 644] on link "2" at bounding box center [1122, 654] width 19 height 19
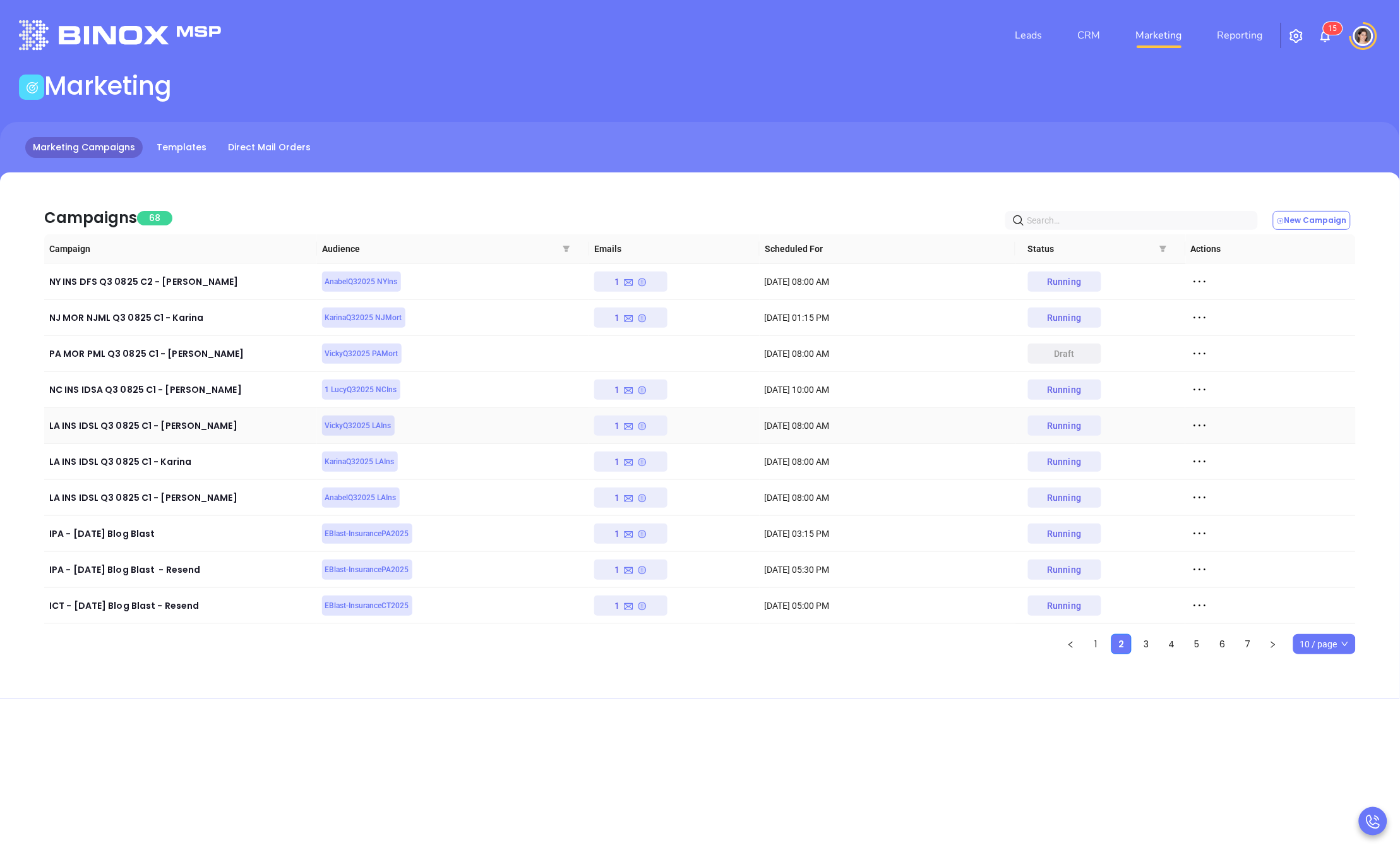
click at [1193, 425] on icon at bounding box center [1199, 425] width 19 height 19
click at [1232, 447] on div "View Report" at bounding box center [1258, 448] width 115 height 13
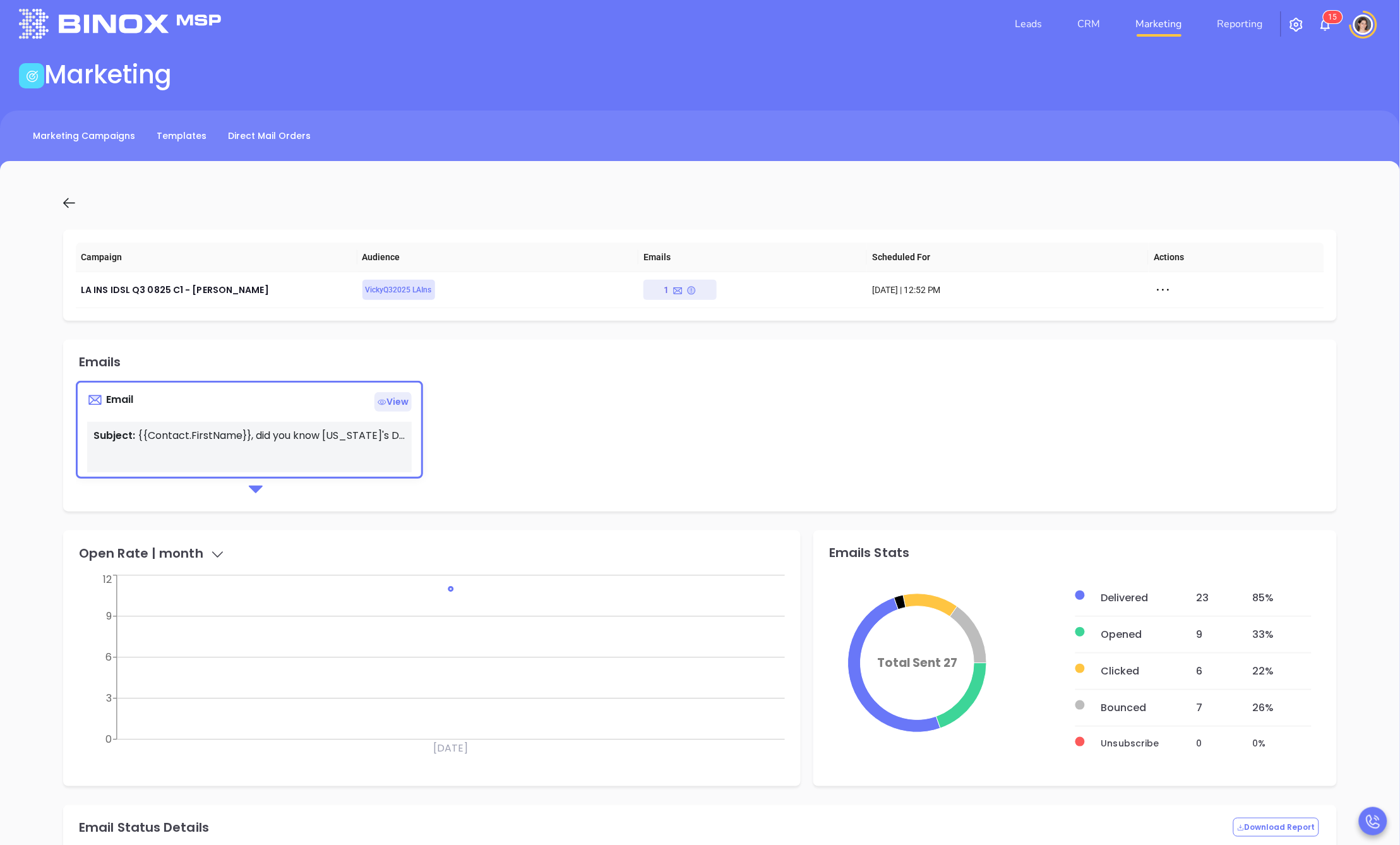
scroll to position [21, 0]
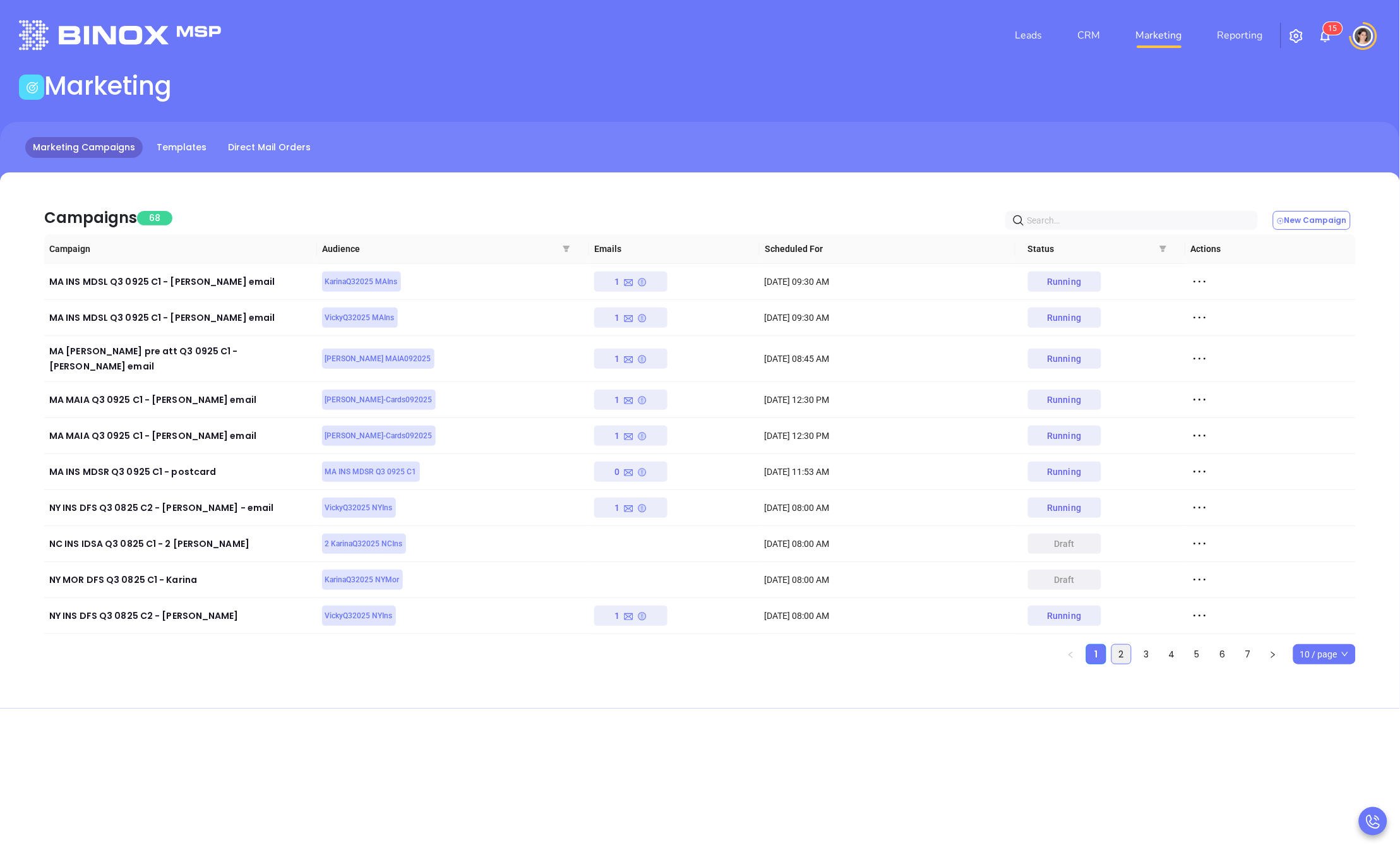
click at [1119, 646] on link "2" at bounding box center [1122, 654] width 19 height 19
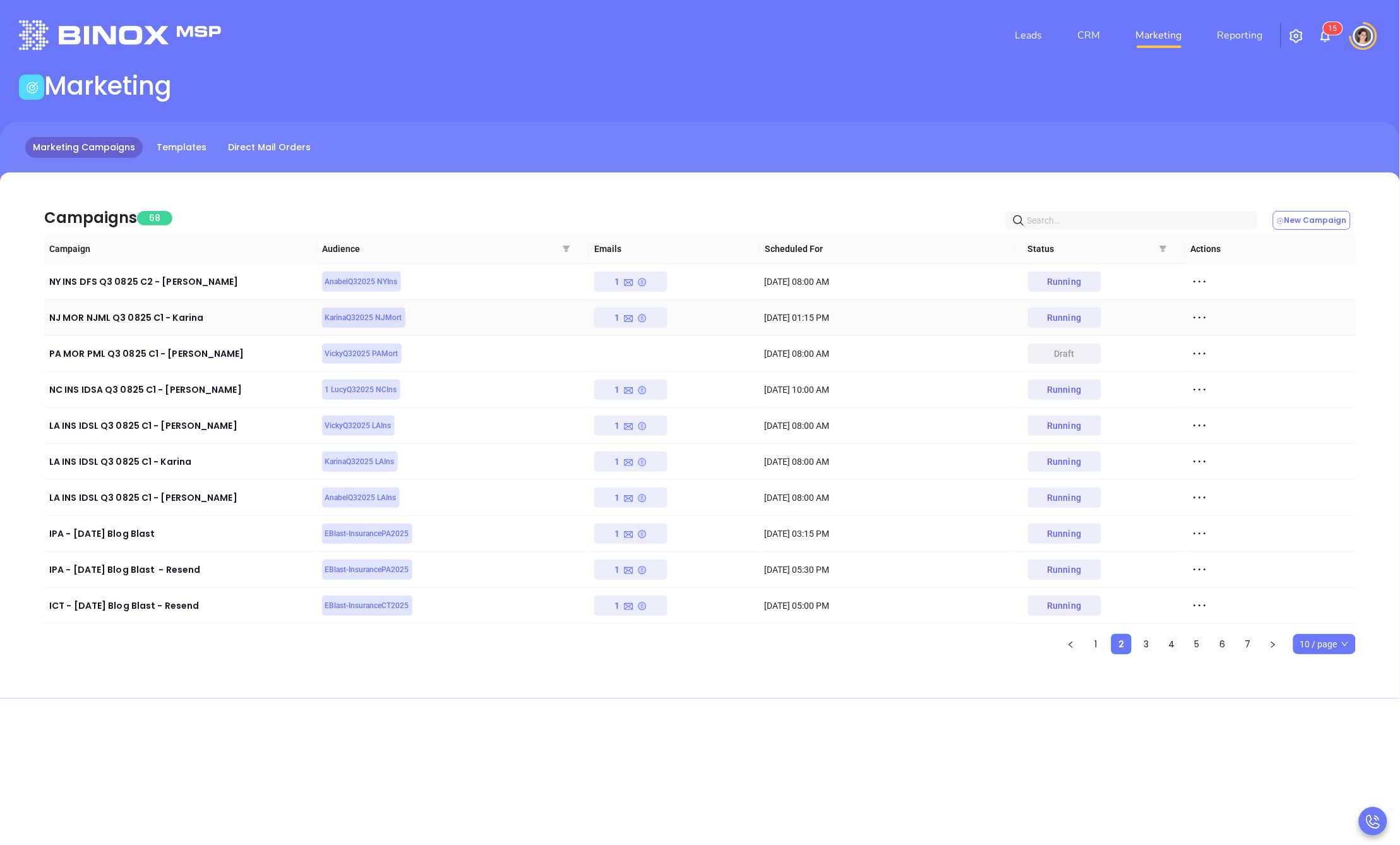
click at [1195, 316] on icon at bounding box center [1199, 318] width 19 height 19
click at [1215, 340] on div "View Report" at bounding box center [1258, 340] width 115 height 13
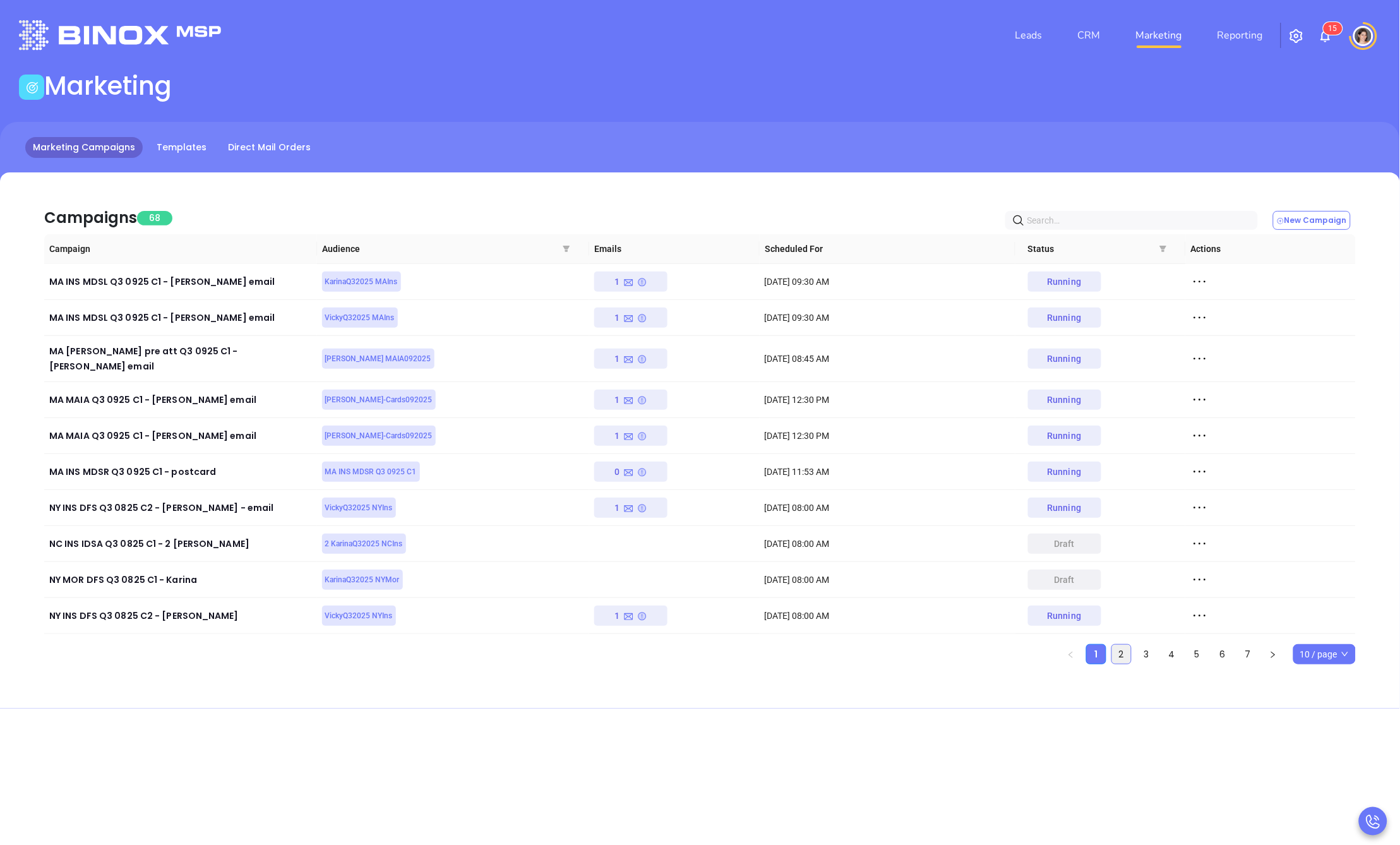
click at [1121, 645] on link "2" at bounding box center [1122, 654] width 19 height 19
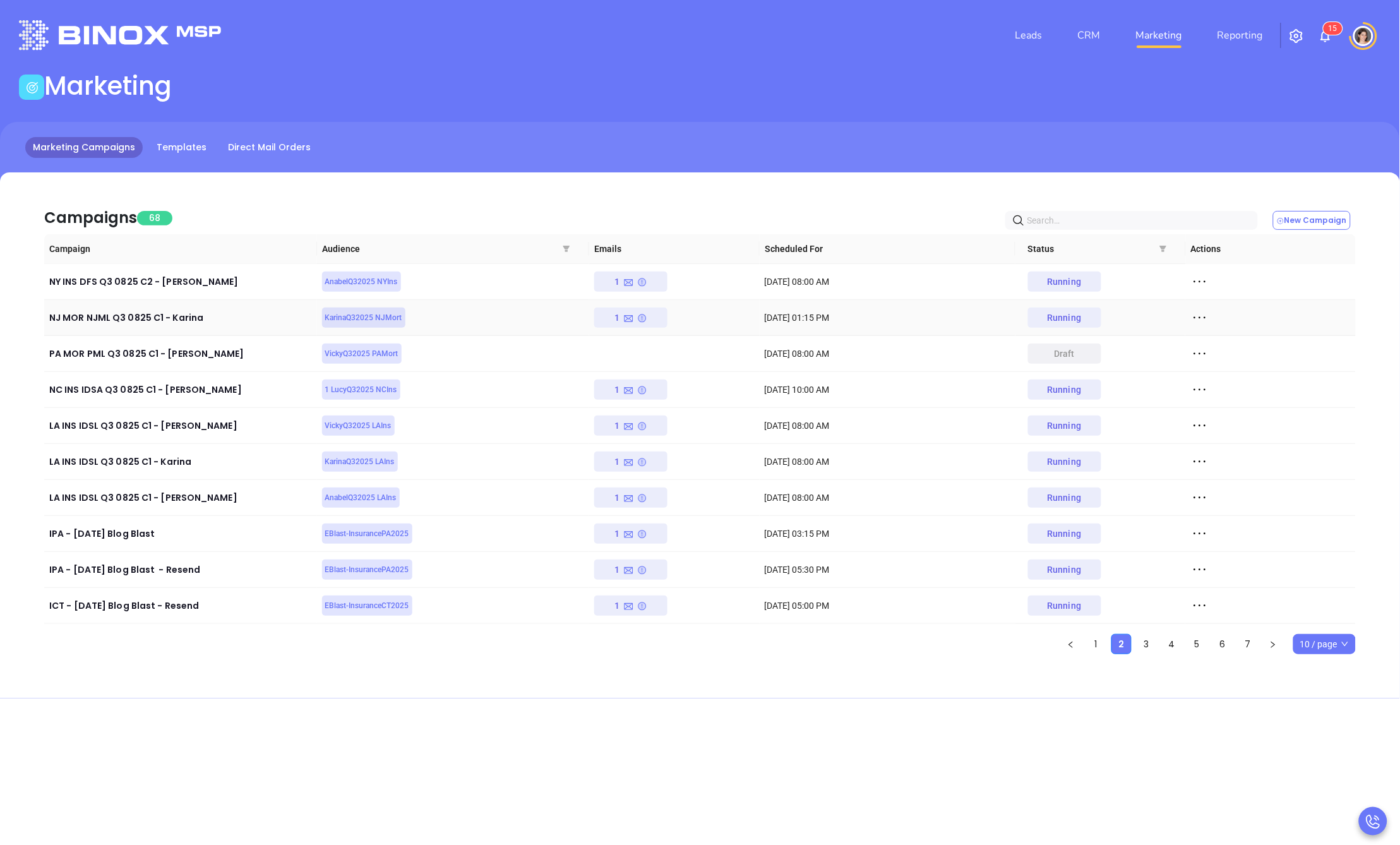
click at [1218, 317] on div at bounding box center [1270, 318] width 160 height 19
click at [1203, 318] on icon at bounding box center [1199, 318] width 19 height 19
click at [1204, 339] on icon at bounding box center [1205, 340] width 9 height 9
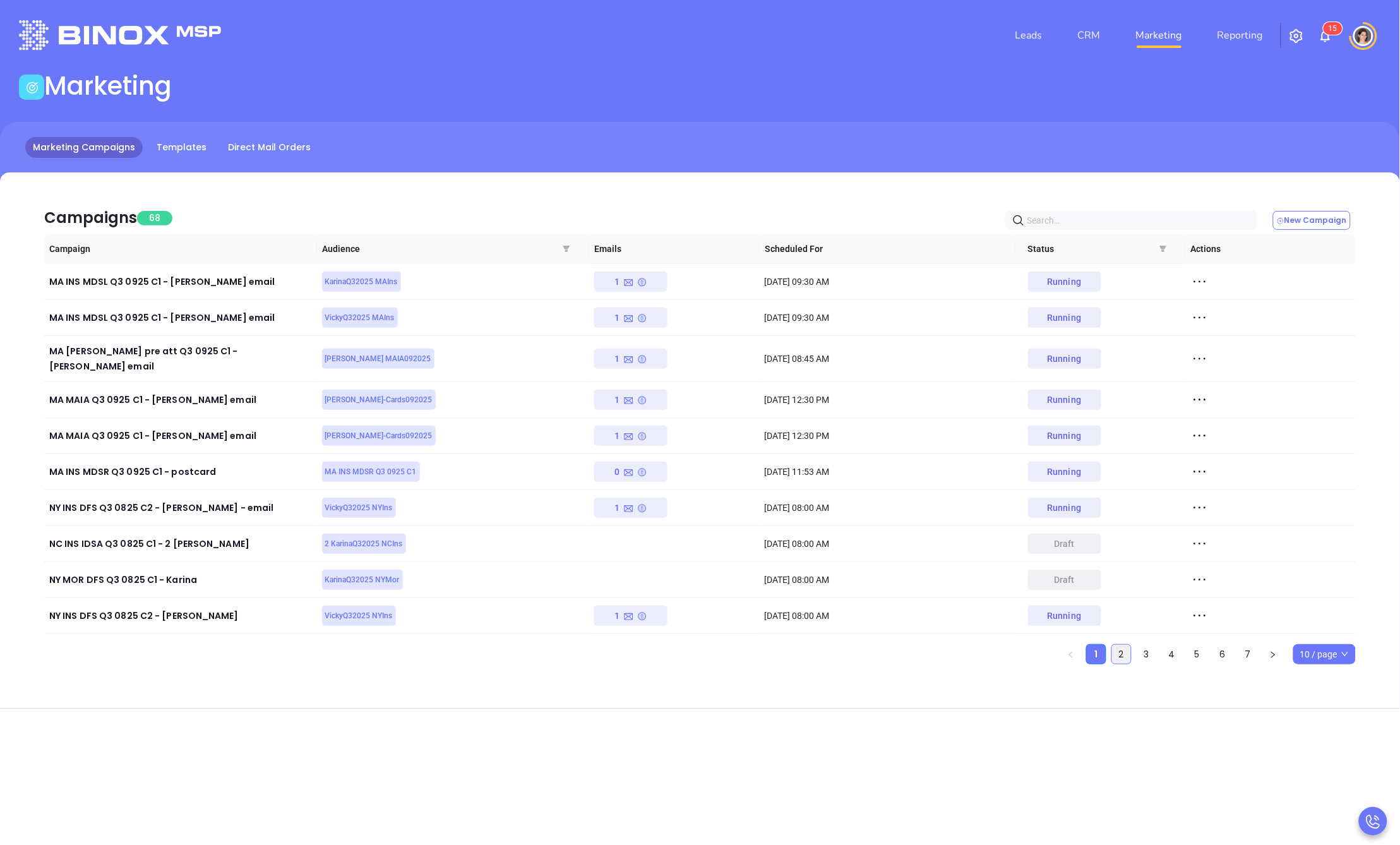
click at [1117, 644] on link "2" at bounding box center [1122, 654] width 19 height 19
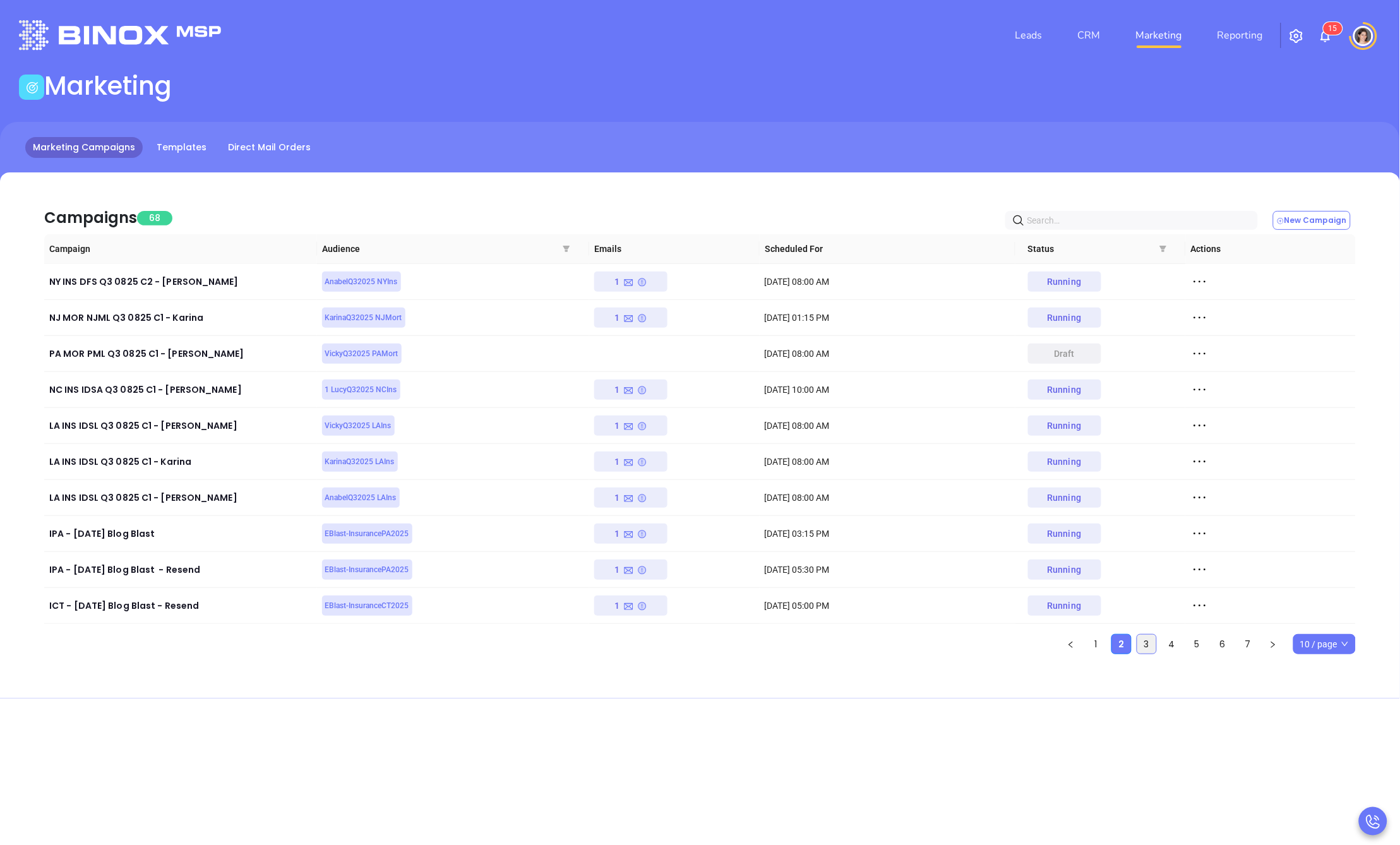
click at [1156, 650] on link "3" at bounding box center [1147, 644] width 19 height 19
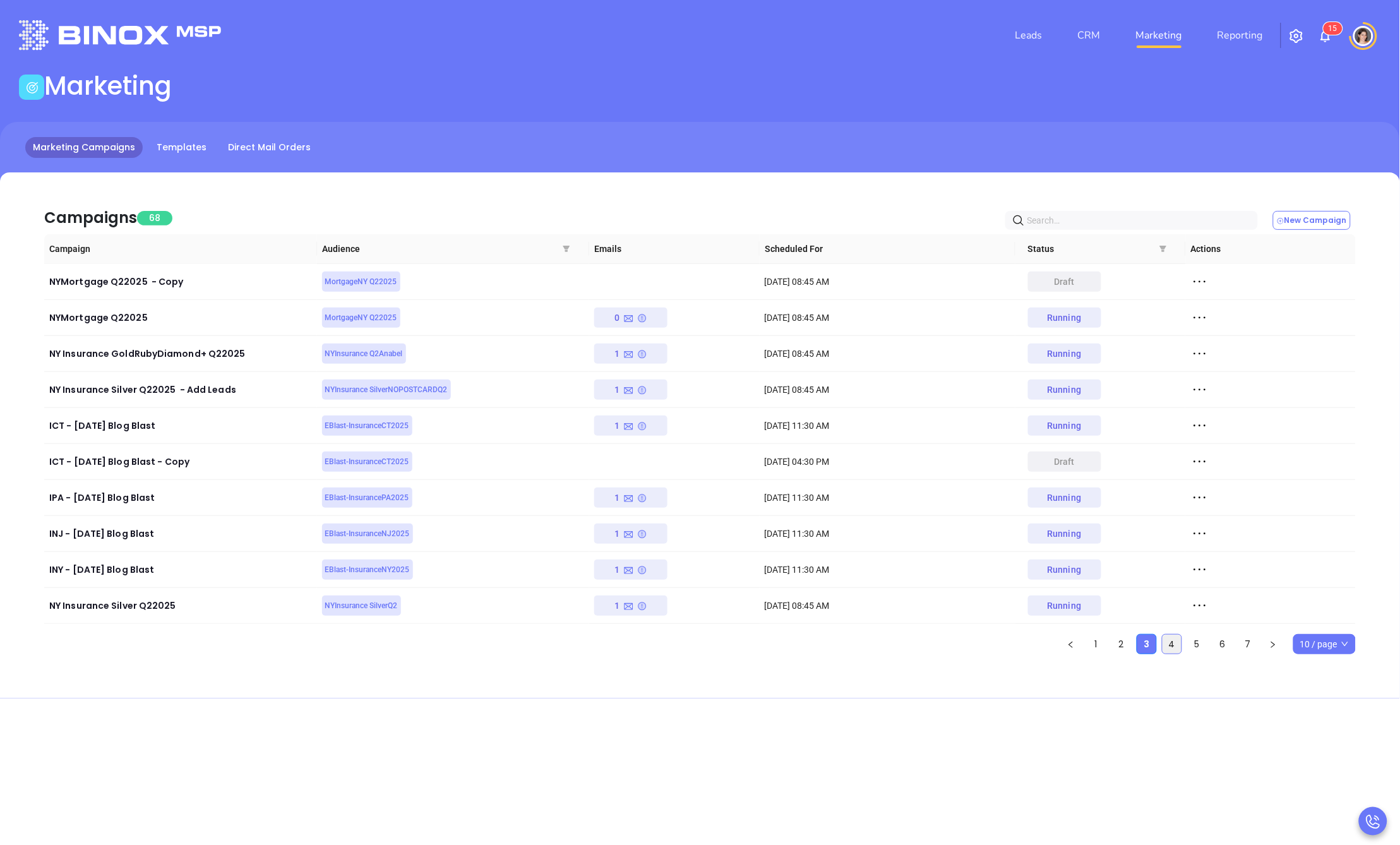
click at [1170, 643] on link "4" at bounding box center [1172, 644] width 19 height 19
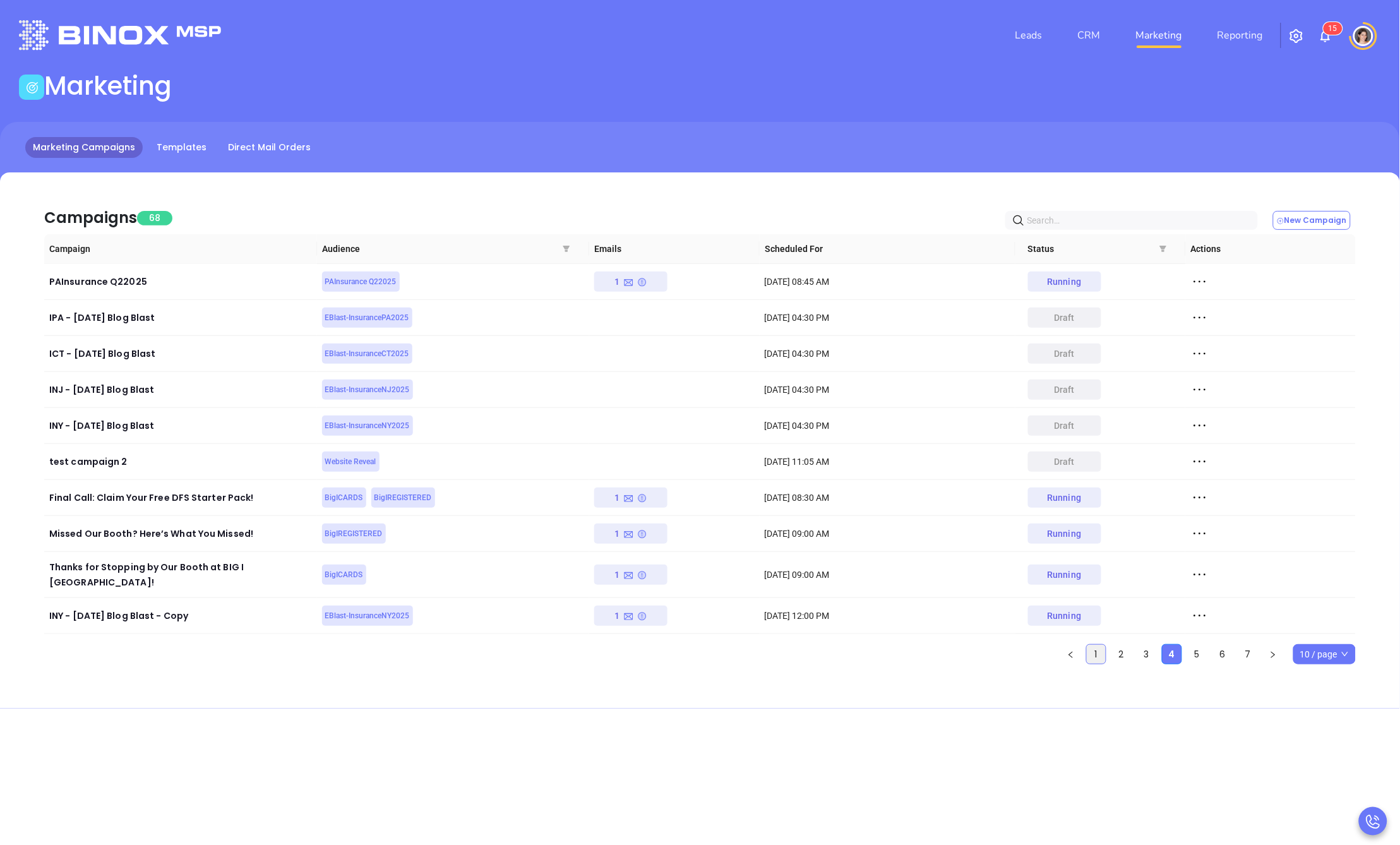
click at [1092, 644] on link "1" at bounding box center [1097, 654] width 19 height 19
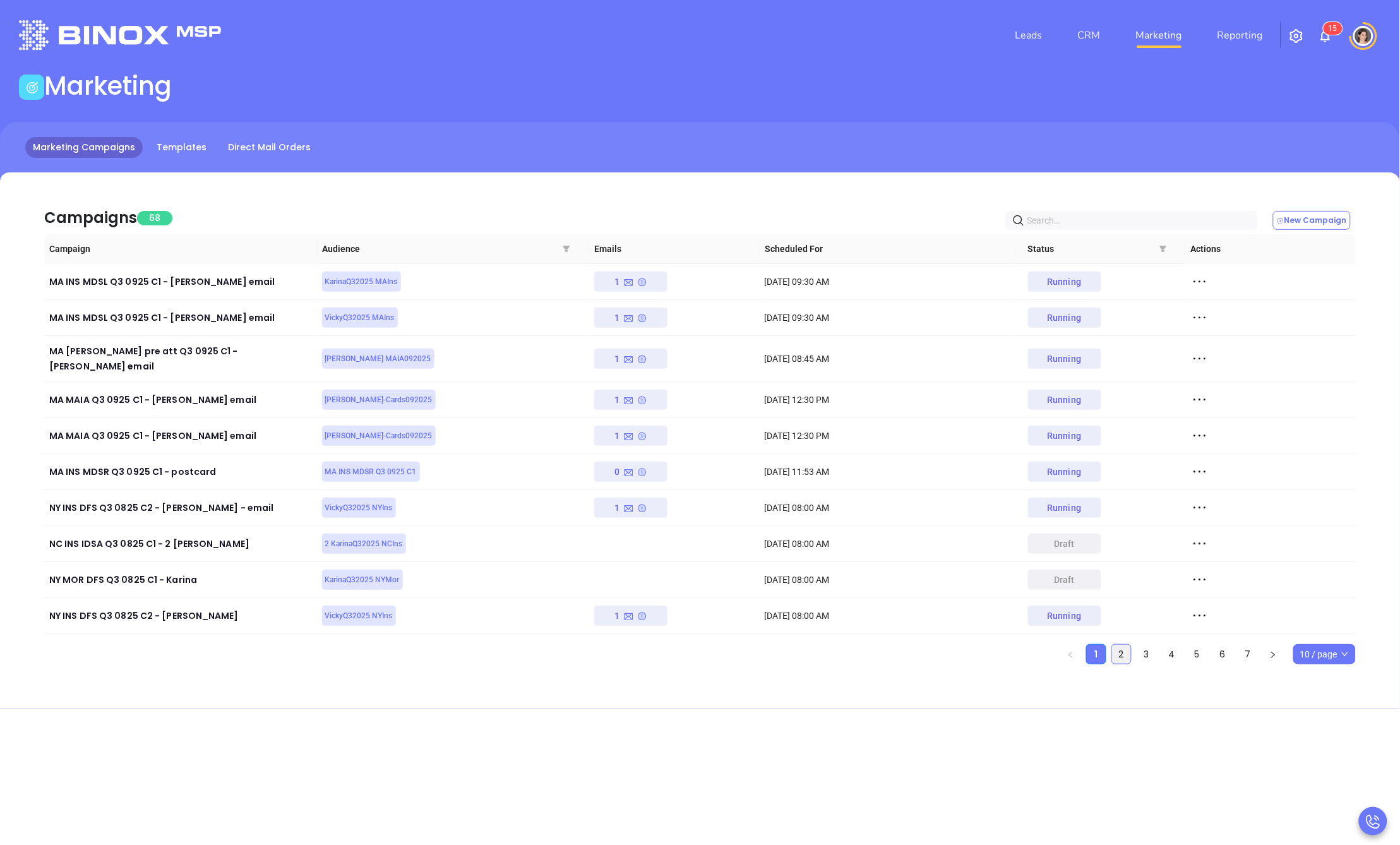
click at [1121, 644] on link "2" at bounding box center [1122, 654] width 19 height 19
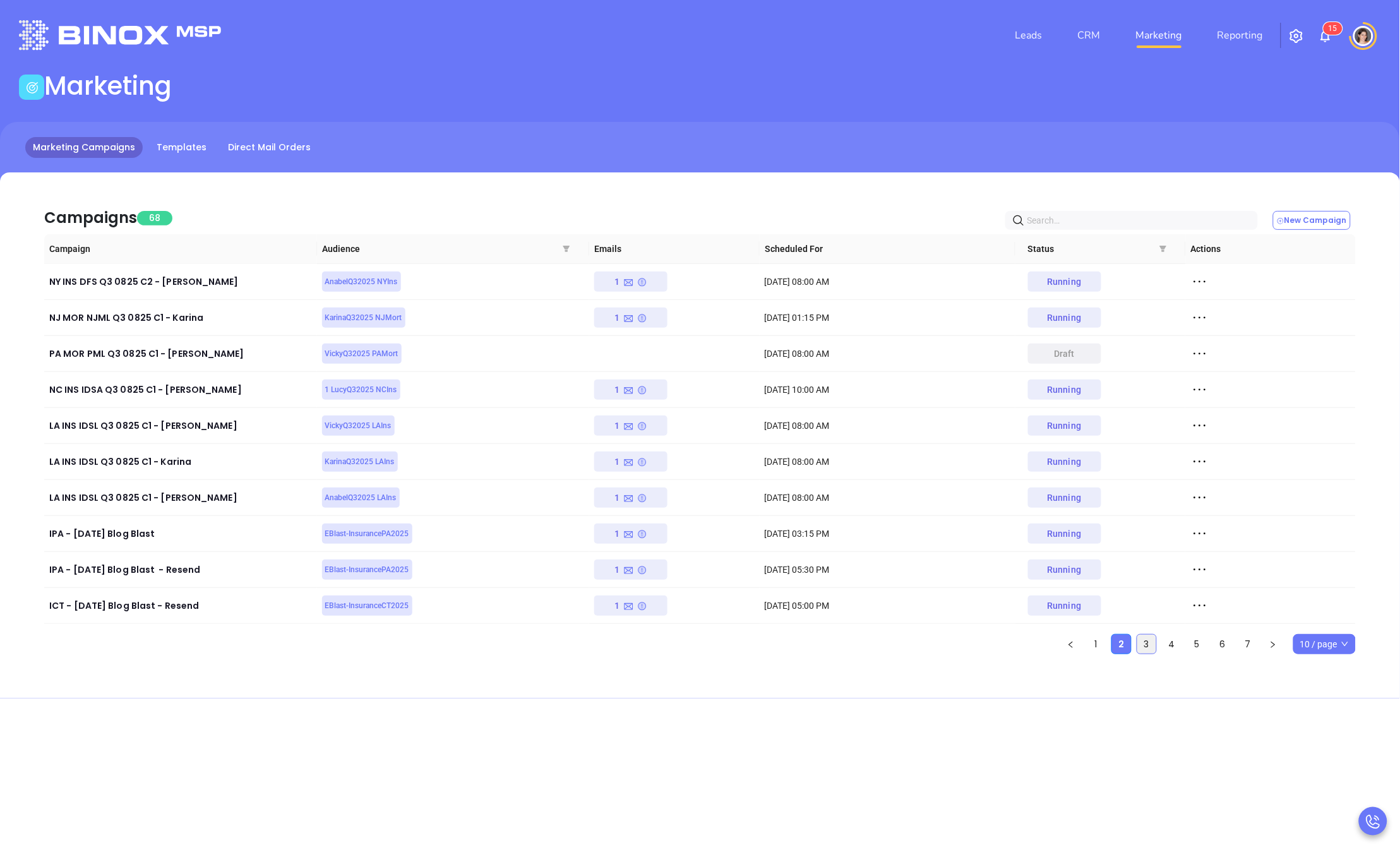
click at [1148, 650] on link "3" at bounding box center [1147, 644] width 19 height 19
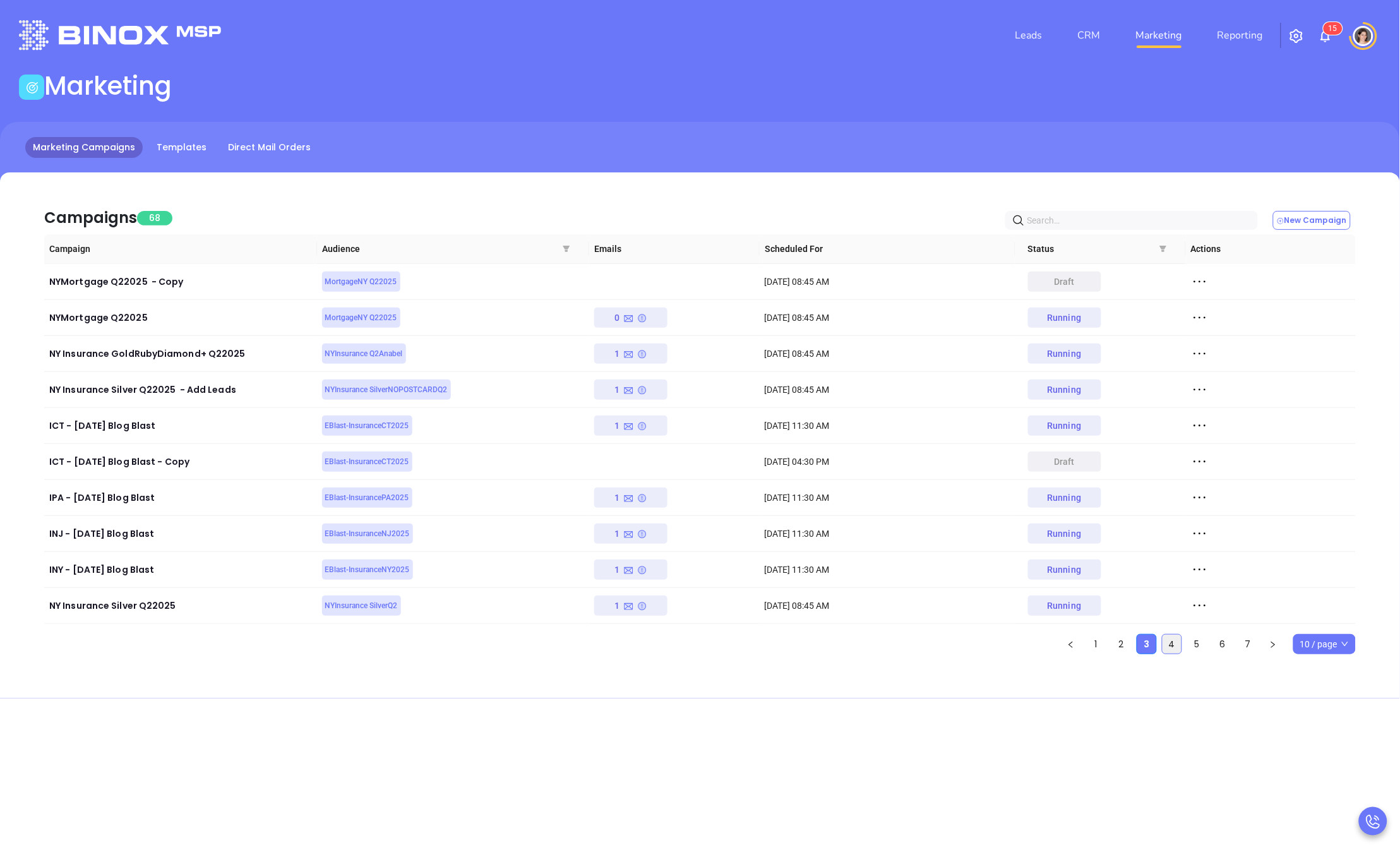
click at [1174, 646] on link "4" at bounding box center [1172, 644] width 19 height 19
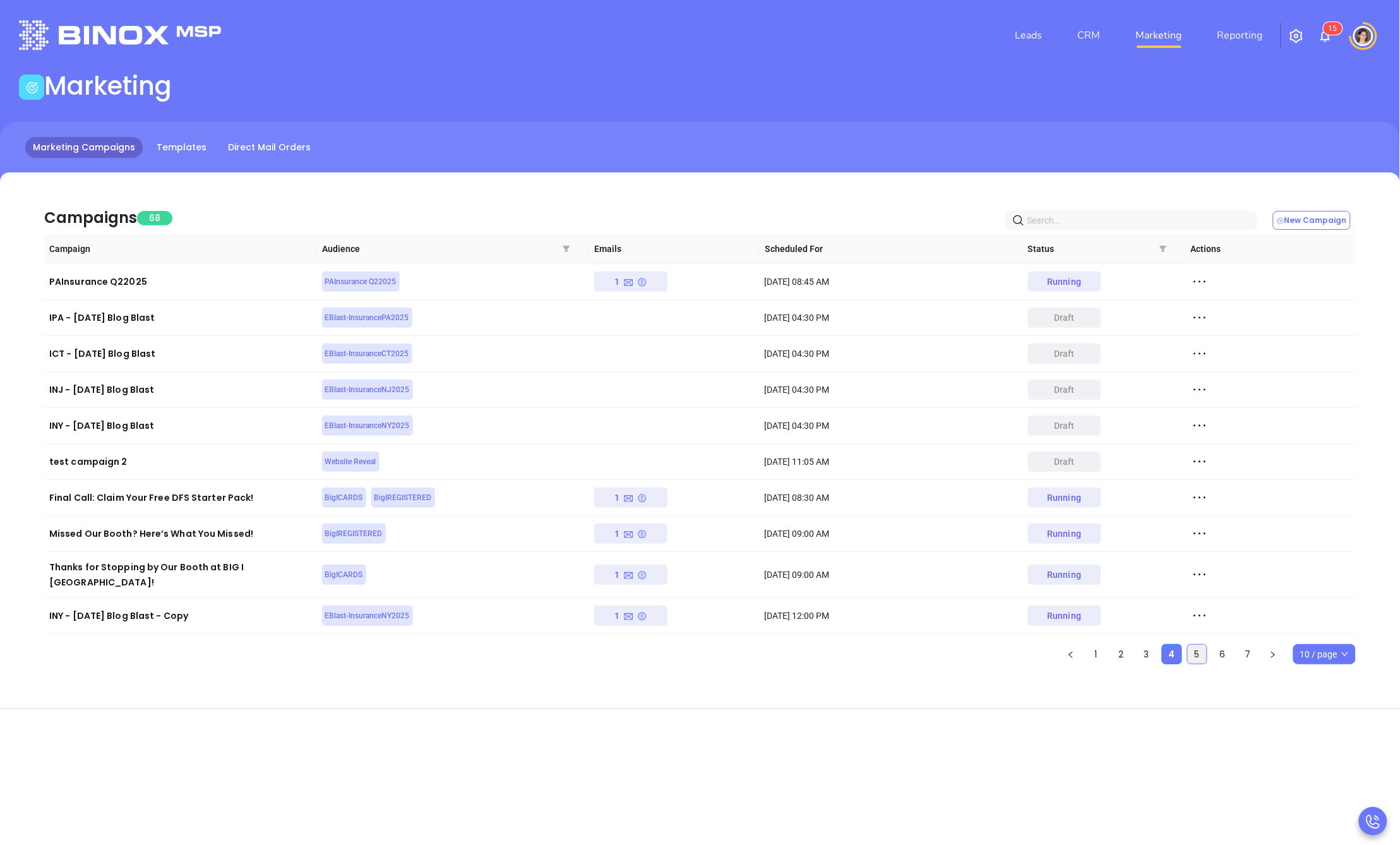
click at [1194, 644] on link "5" at bounding box center [1197, 654] width 19 height 19
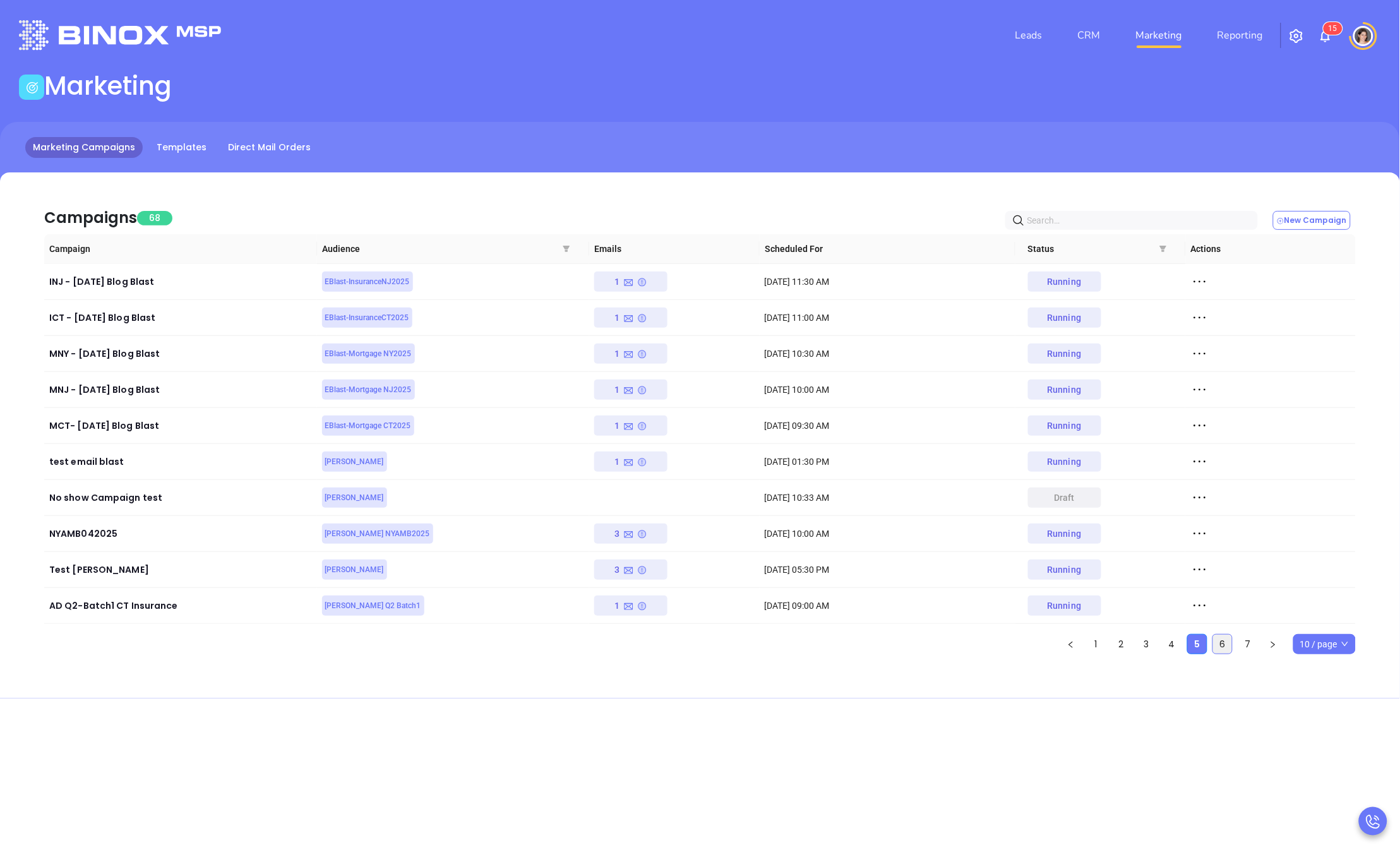
click at [1214, 646] on link "6" at bounding box center [1222, 644] width 19 height 19
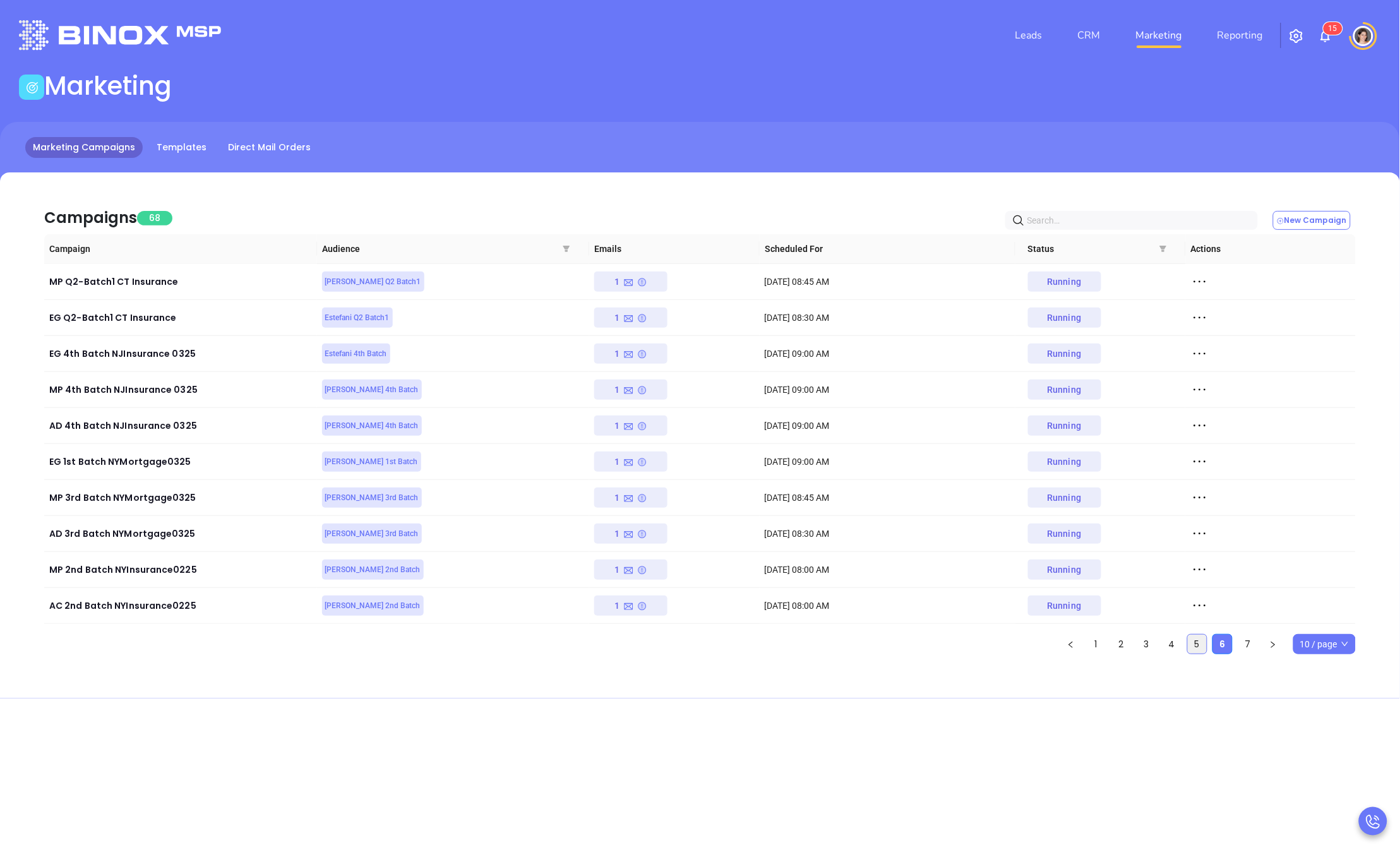
click at [1199, 645] on link "5" at bounding box center [1197, 644] width 19 height 19
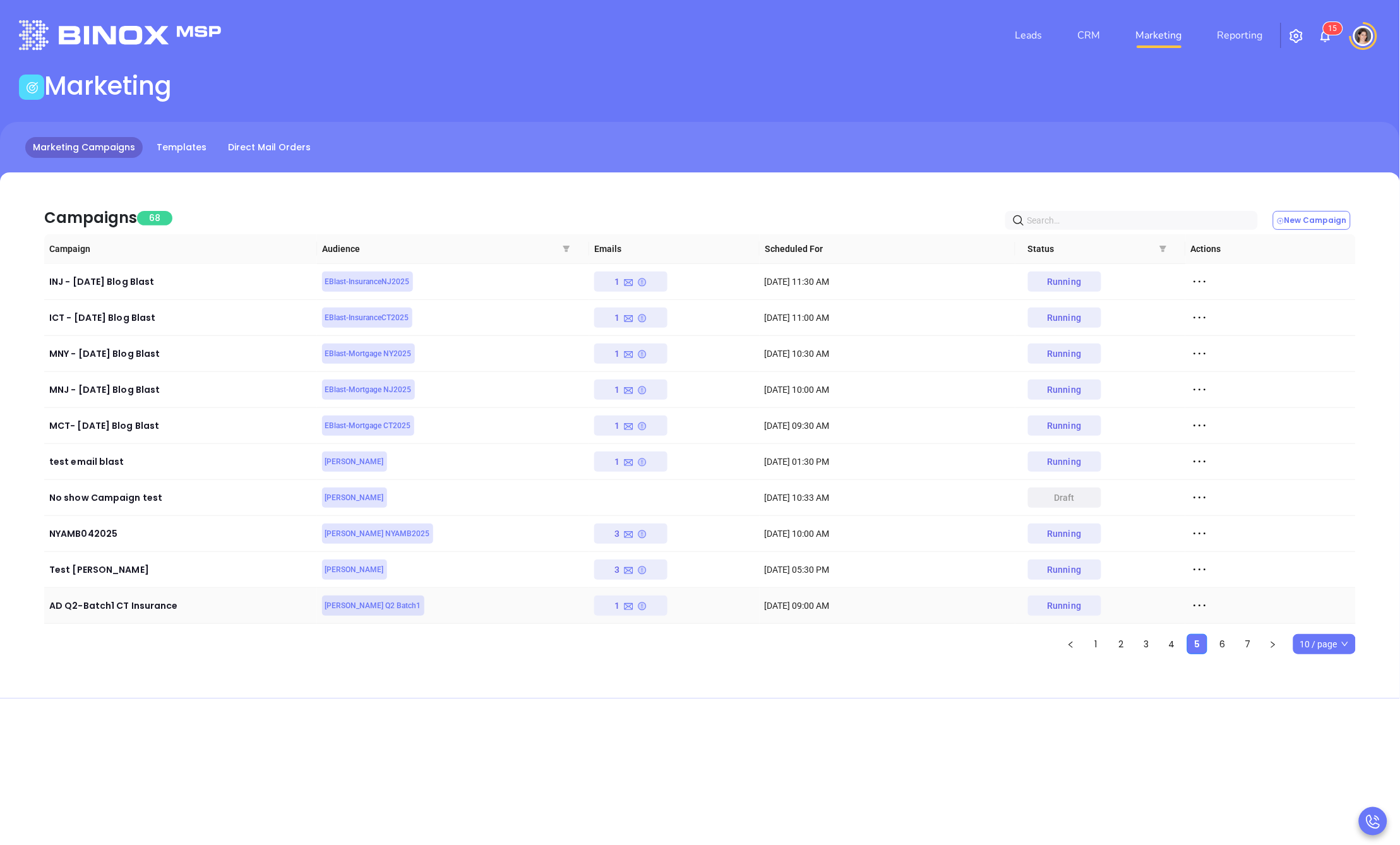
click at [1198, 605] on icon at bounding box center [1199, 605] width 19 height 19
click at [1212, 623] on div "View Report" at bounding box center [1258, 628] width 115 height 13
